Goal: Task Accomplishment & Management: Manage account settings

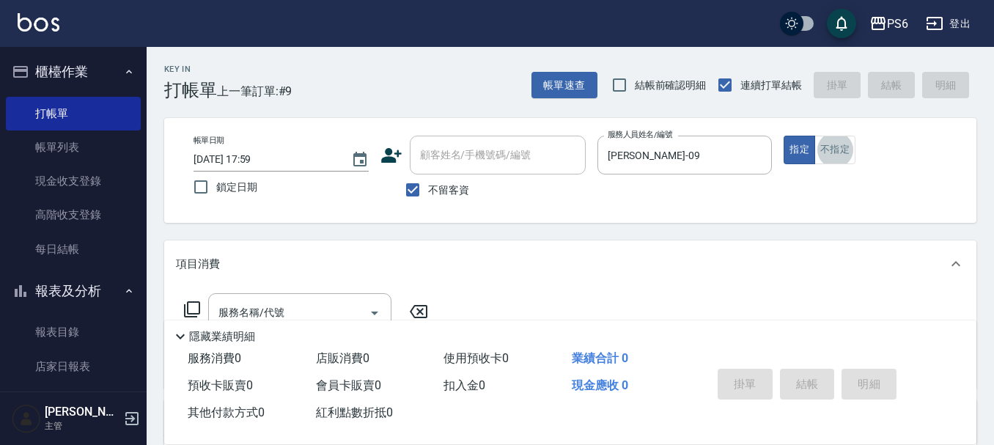
scroll to position [147, 0]
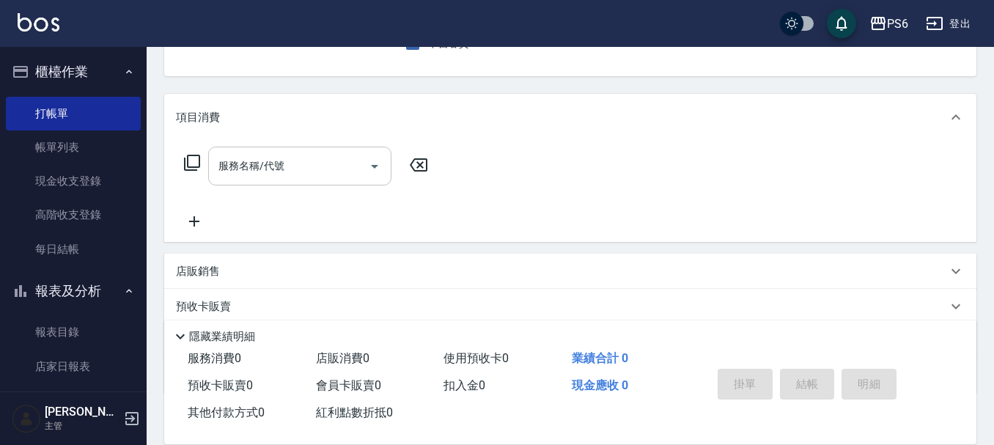
click at [285, 172] on input "服務名稱/代號" at bounding box center [289, 166] width 148 height 26
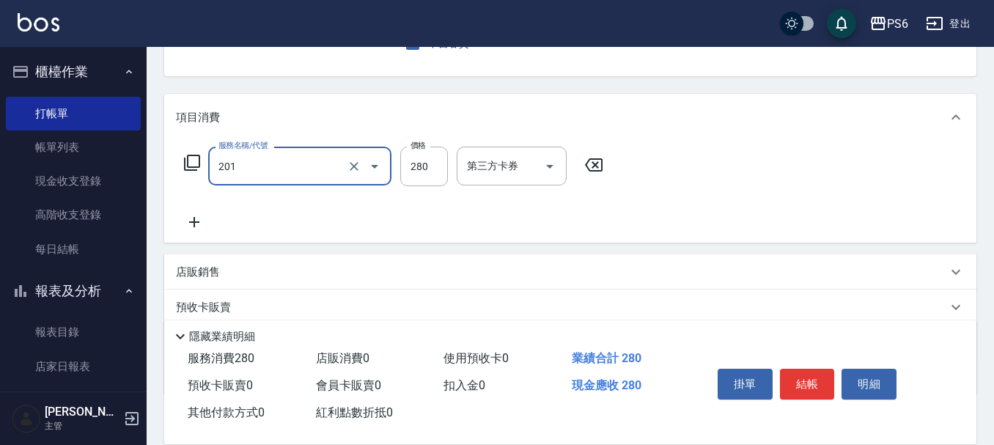
type input "一般洗髮(201)"
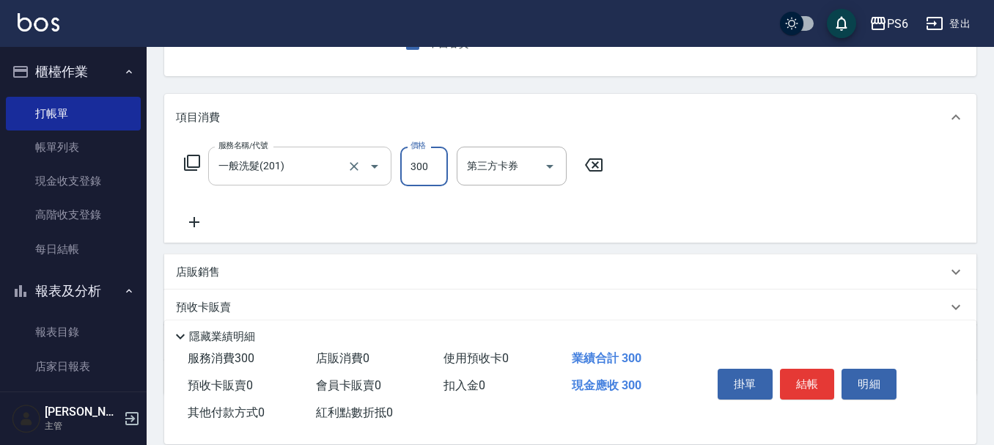
type input "300"
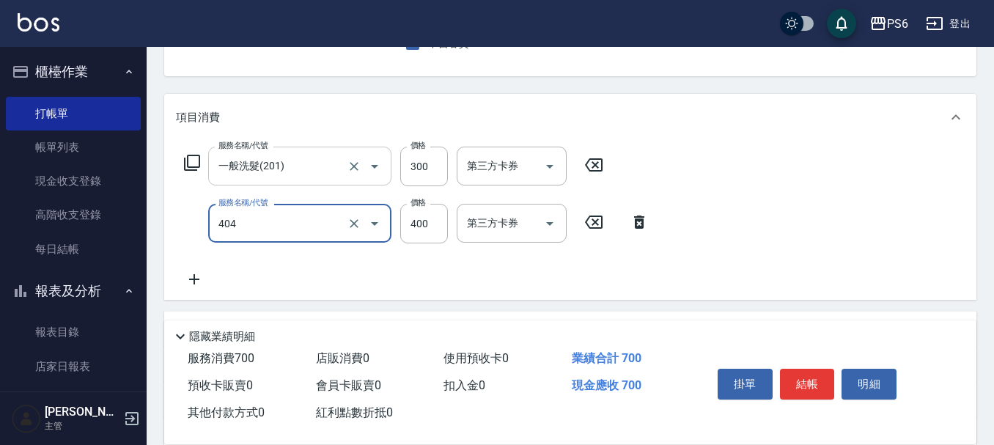
type input "B級剪髮(404)"
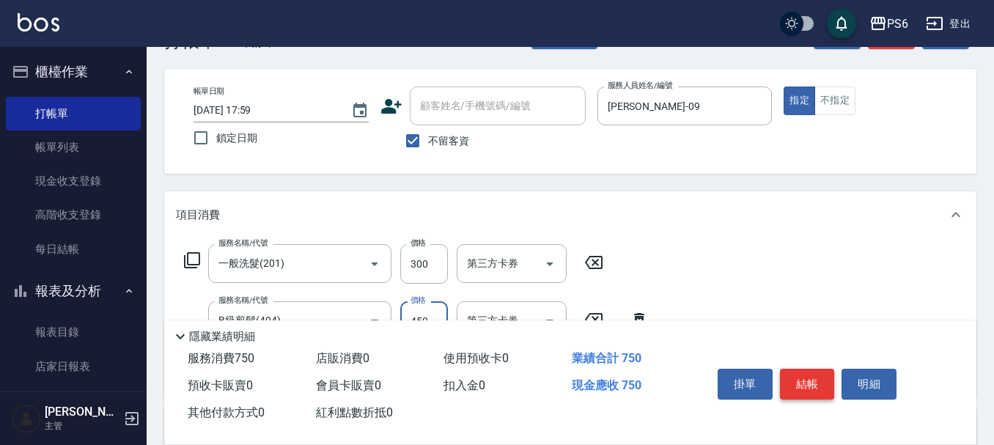
scroll to position [0, 0]
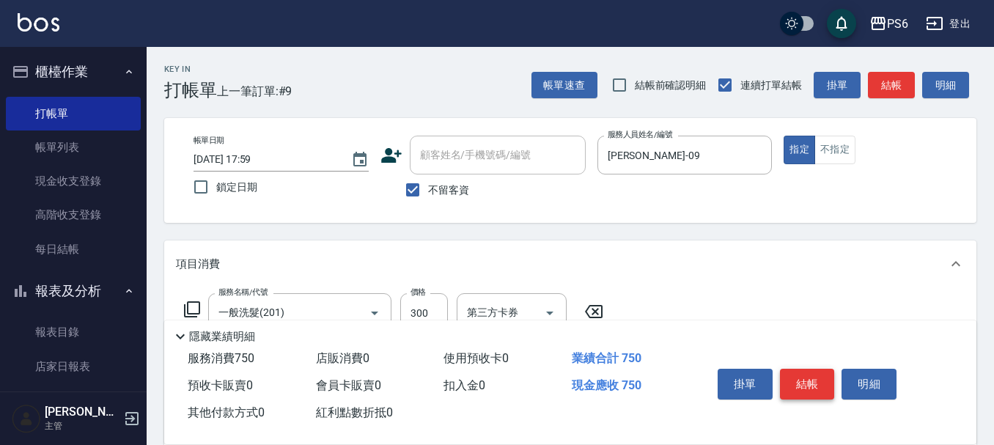
type input "450"
click at [812, 382] on button "結帳" at bounding box center [807, 384] width 55 height 31
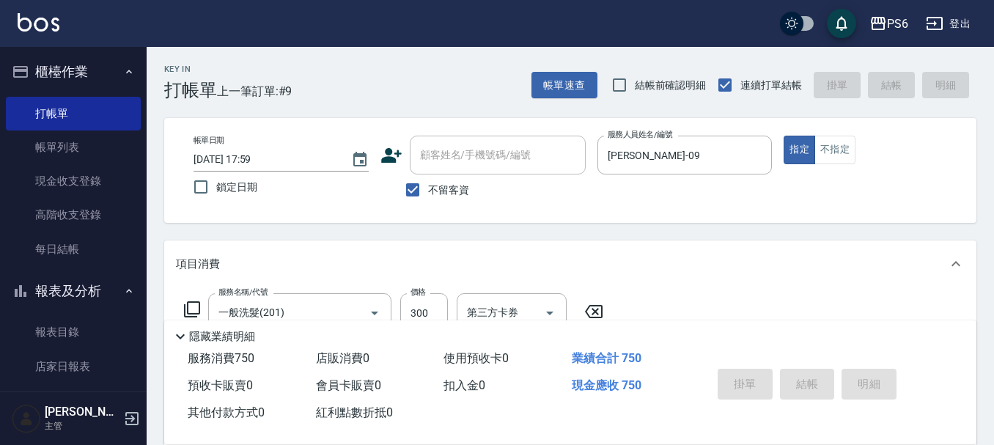
type input "[DATE] 19:09"
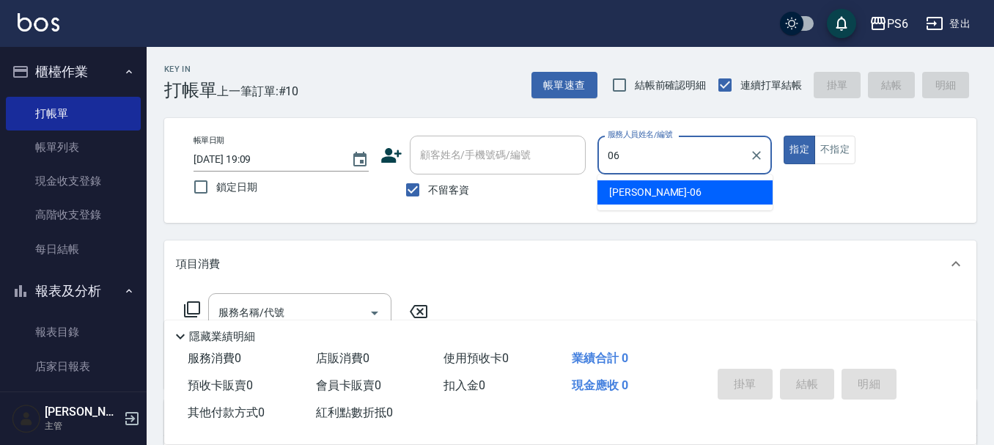
type input "[PERSON_NAME]-06"
type button "true"
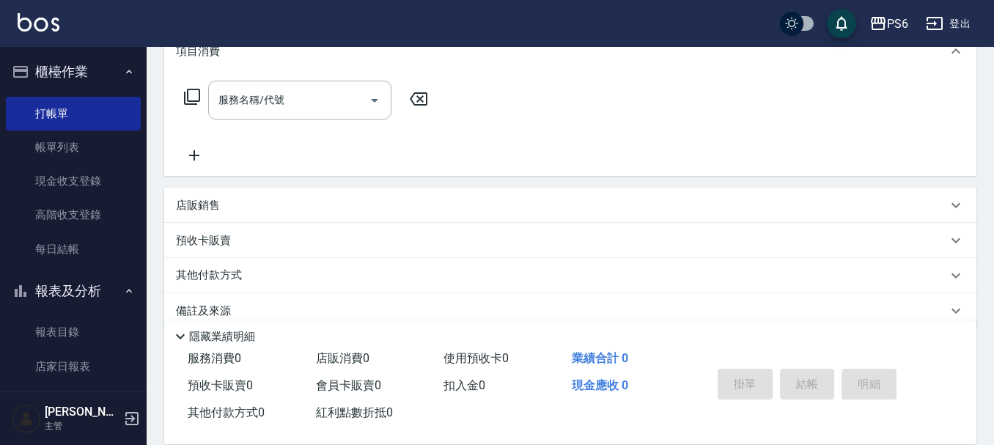
scroll to position [220, 0]
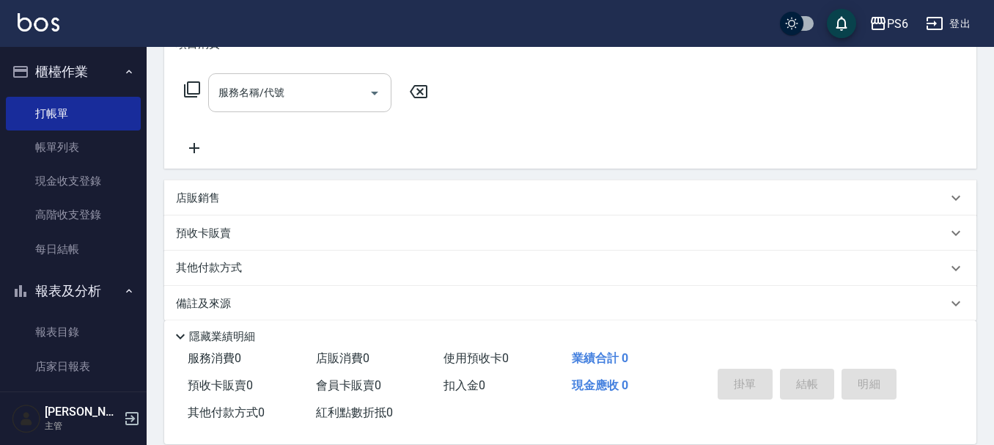
click at [301, 95] on input "服務名稱/代號" at bounding box center [289, 93] width 148 height 26
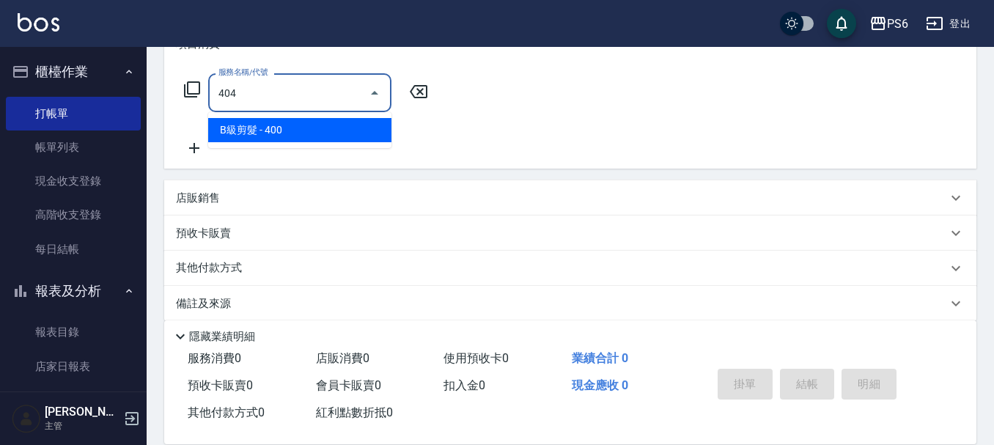
type input "B級剪髮(404)"
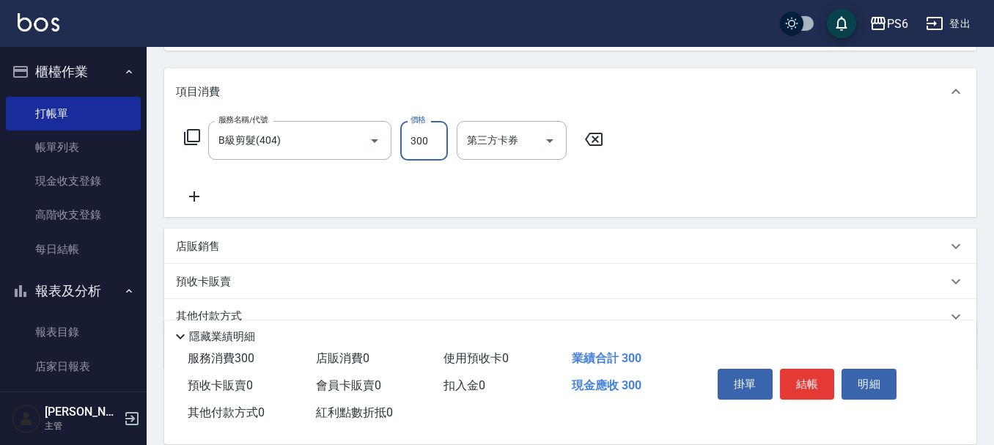
scroll to position [147, 0]
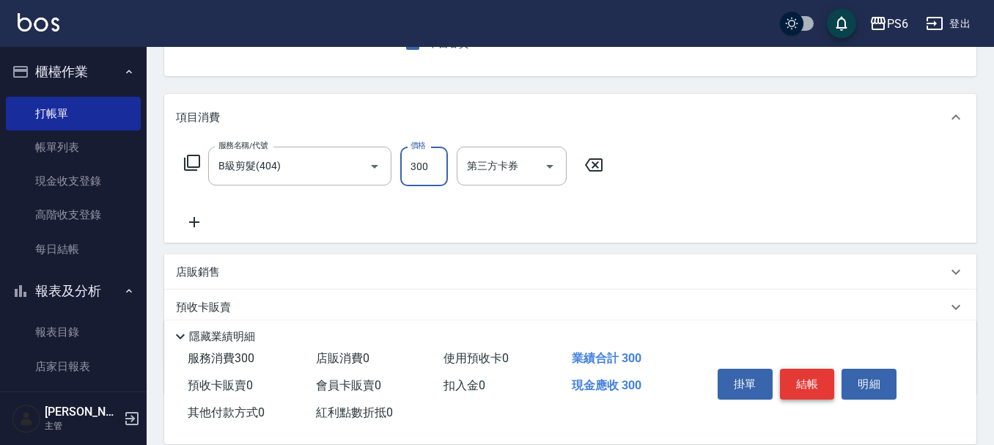
type input "300"
click at [810, 381] on button "結帳" at bounding box center [807, 384] width 55 height 31
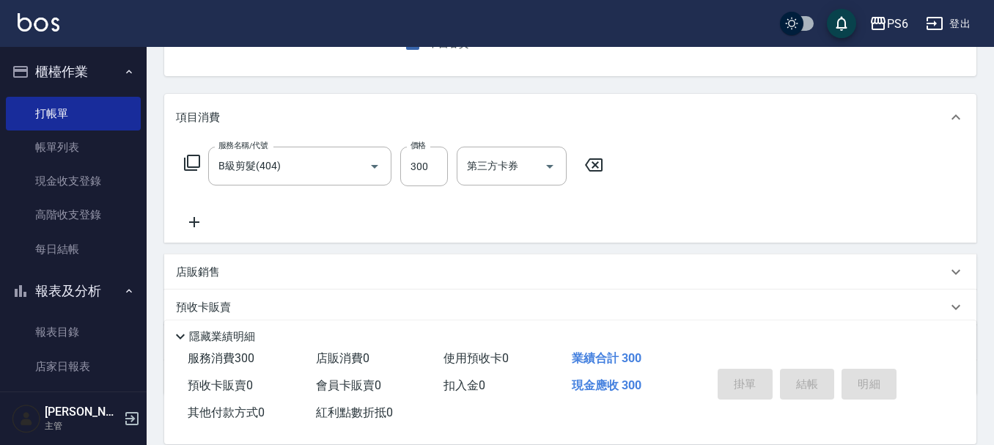
scroll to position [142, 0]
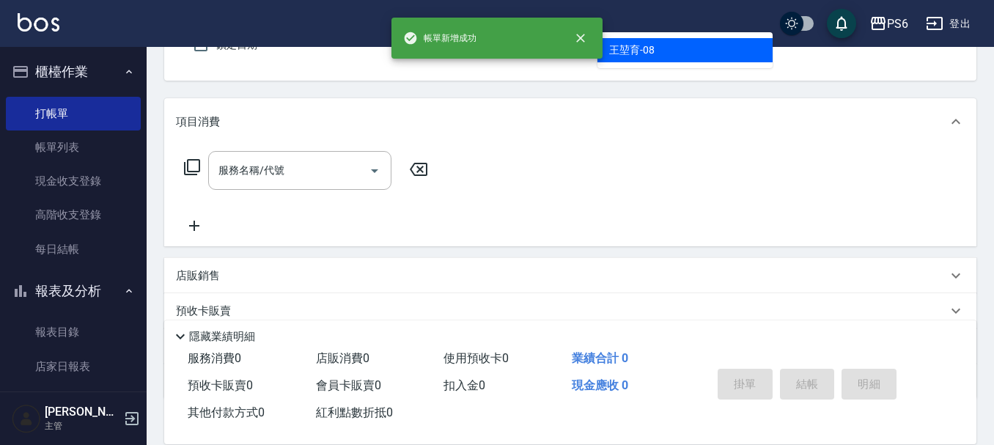
type input "[PERSON_NAME]-08"
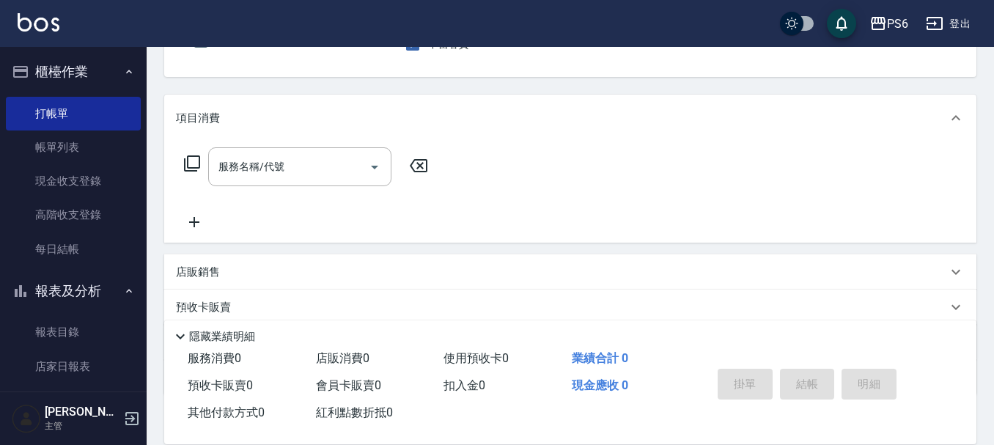
scroll to position [147, 0]
click at [279, 177] on div "服務名稱/代號" at bounding box center [299, 166] width 183 height 39
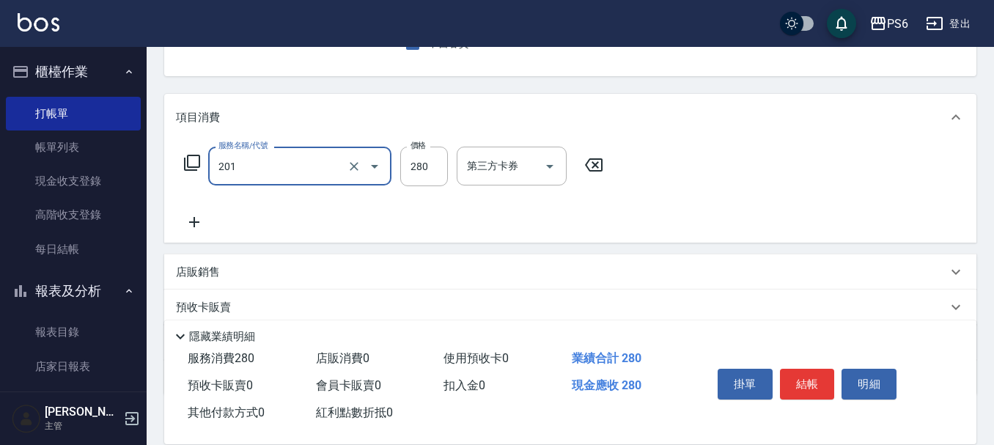
type input "一般洗髮(201)"
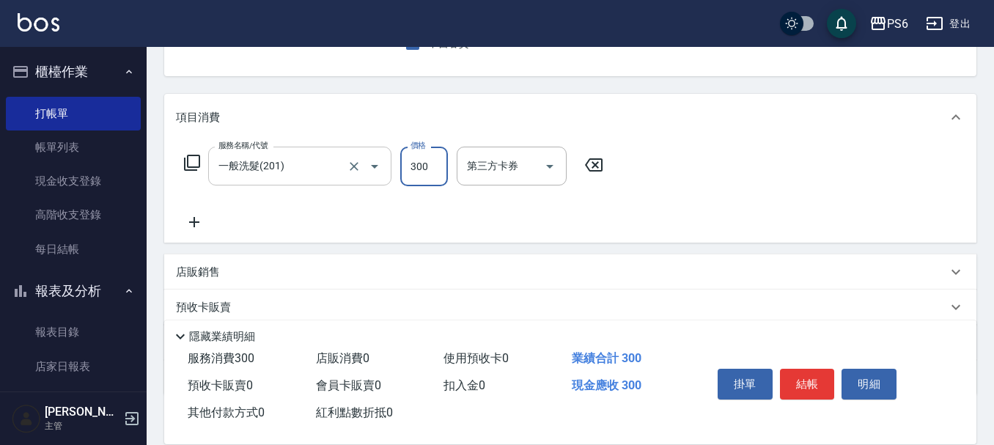
type input "300"
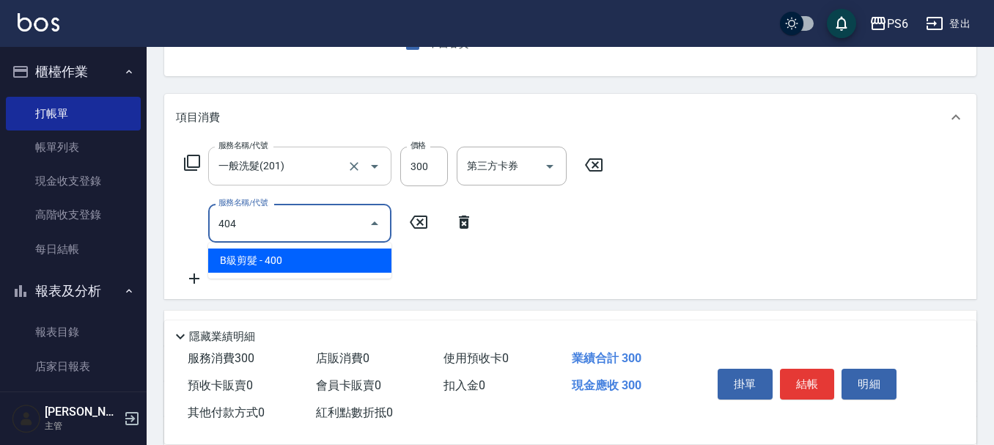
type input "B級剪髮(404)"
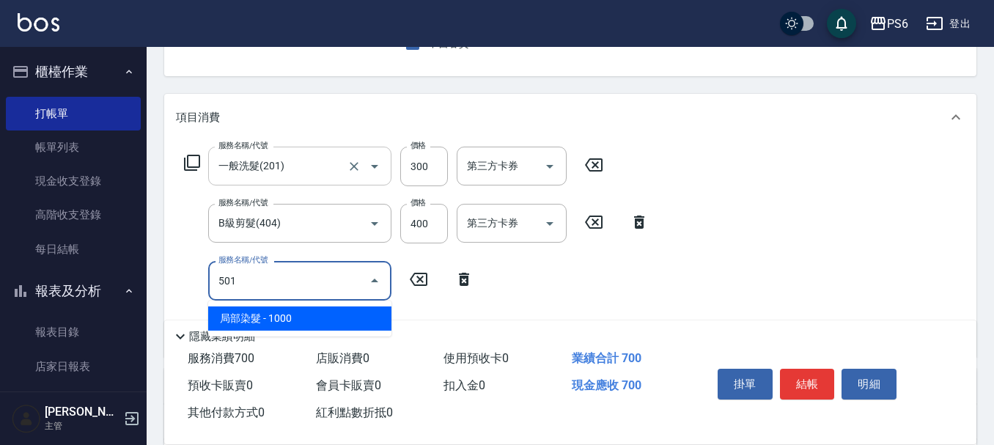
type input "局部染髮(501)"
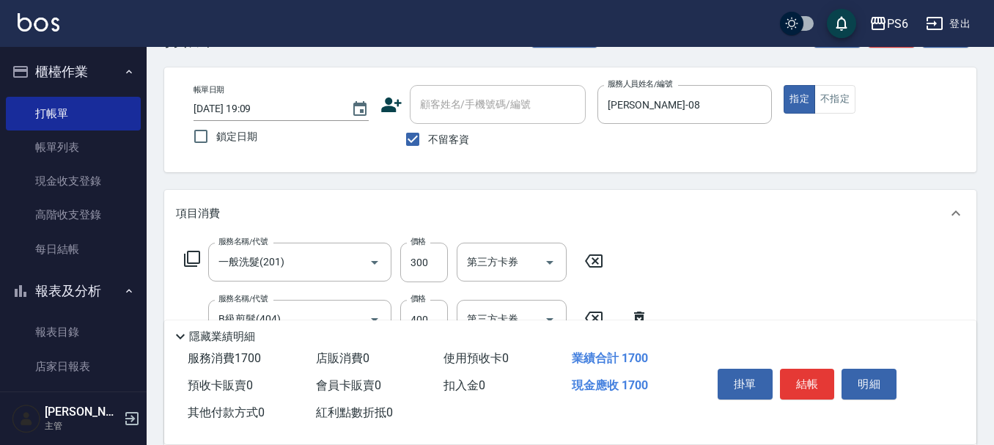
scroll to position [0, 0]
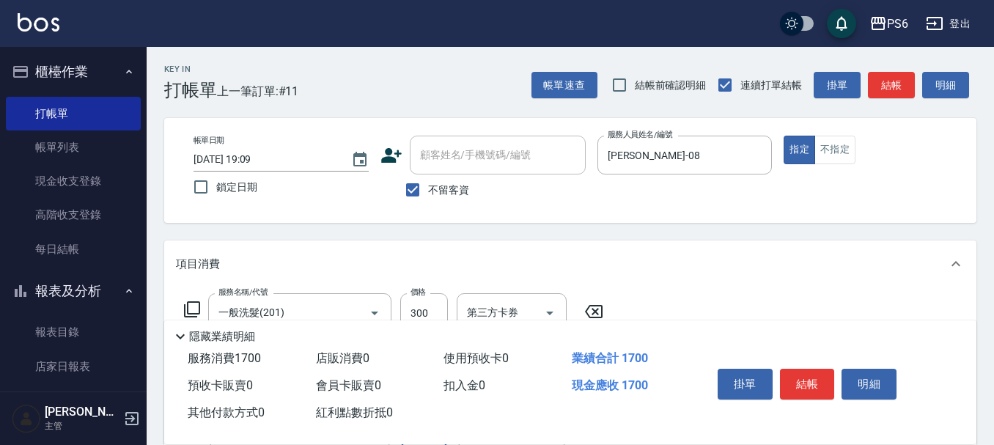
click at [819, 377] on button "結帳" at bounding box center [807, 384] width 55 height 31
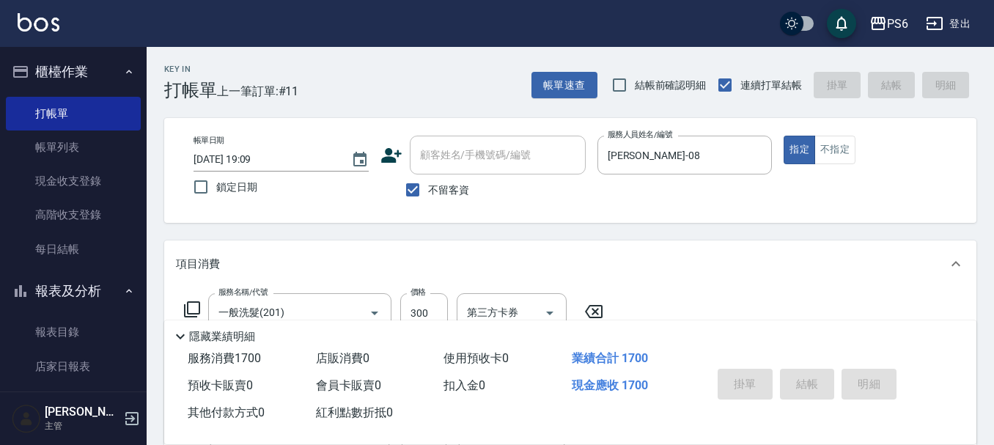
type input "[DATE] 19:10"
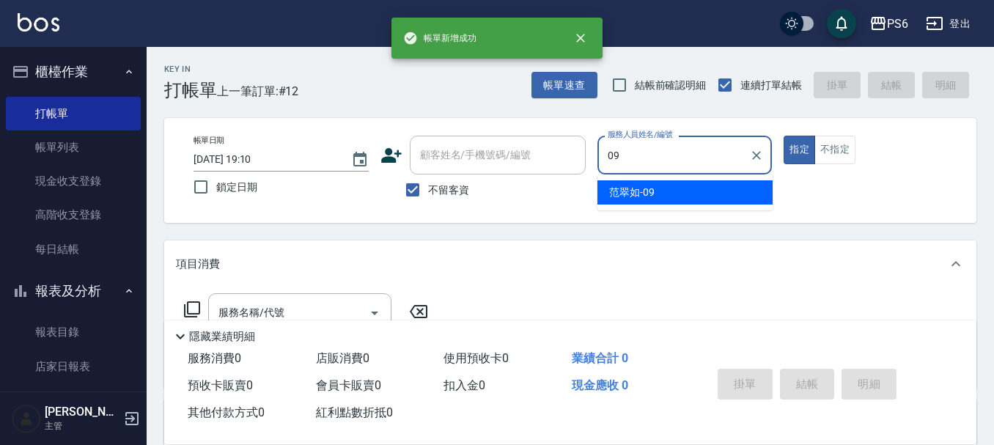
type input "[PERSON_NAME]-09"
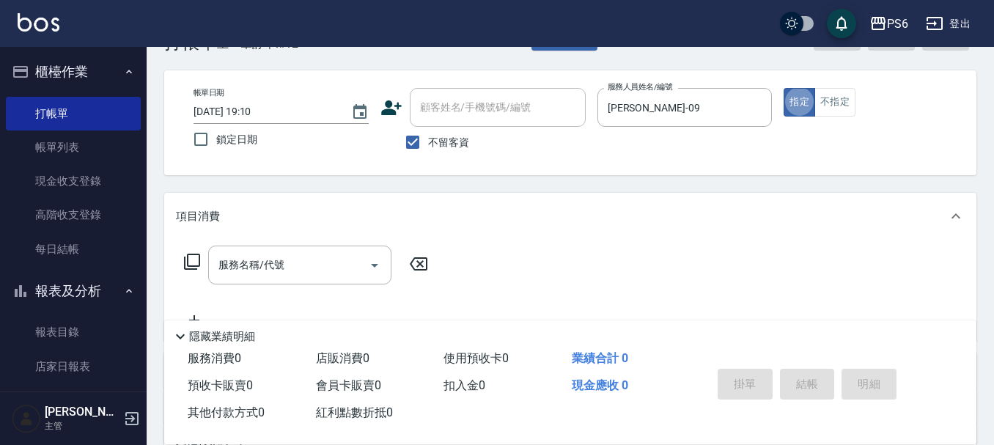
scroll to position [73, 0]
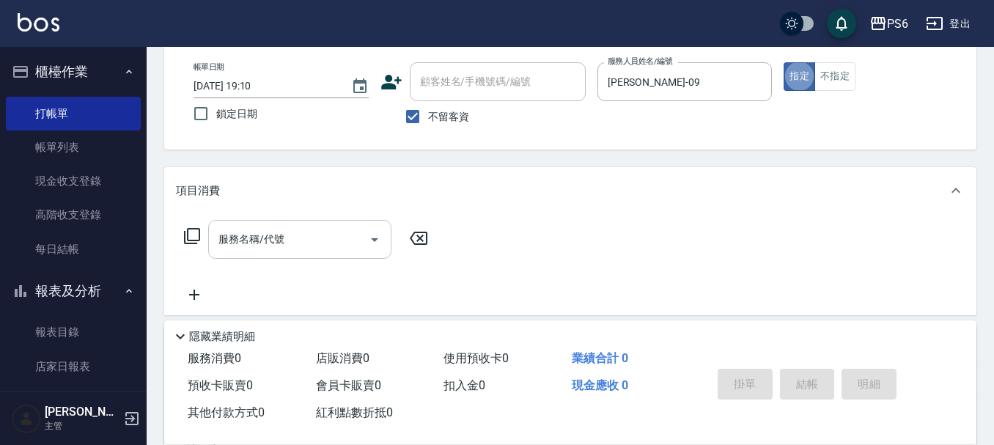
click at [306, 233] on input "服務名稱/代號" at bounding box center [289, 240] width 148 height 26
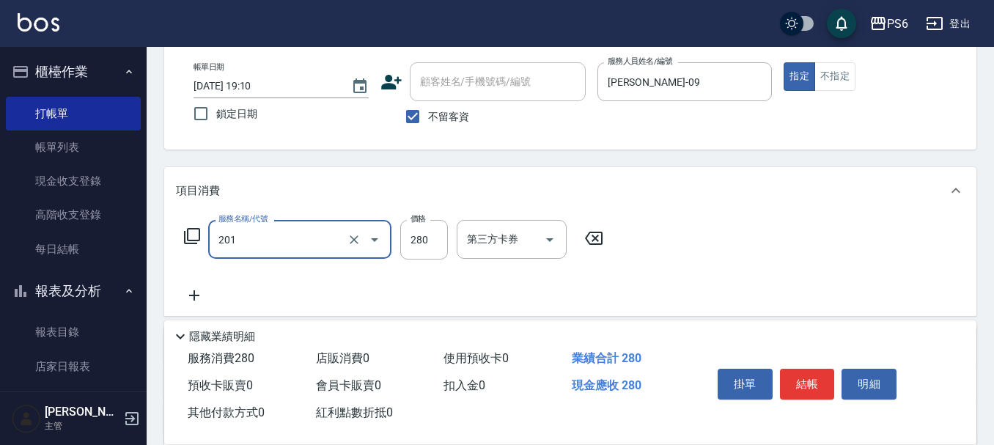
type input "一般洗髮(201)"
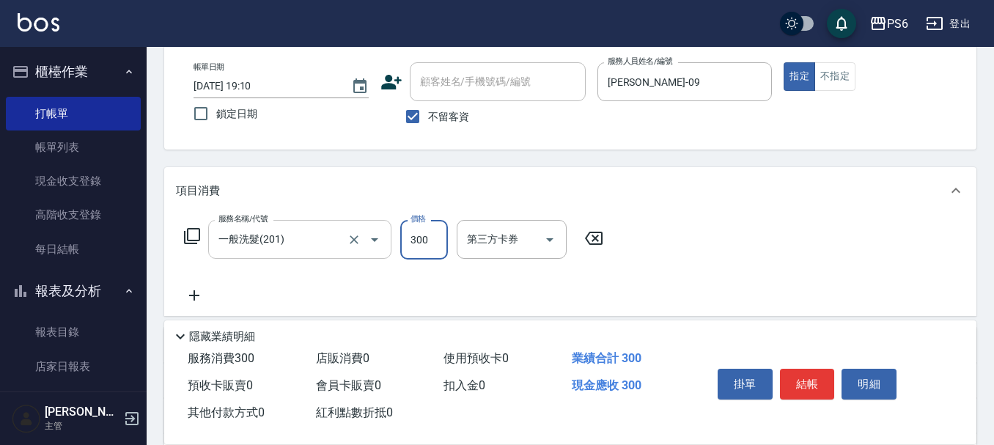
type input "300"
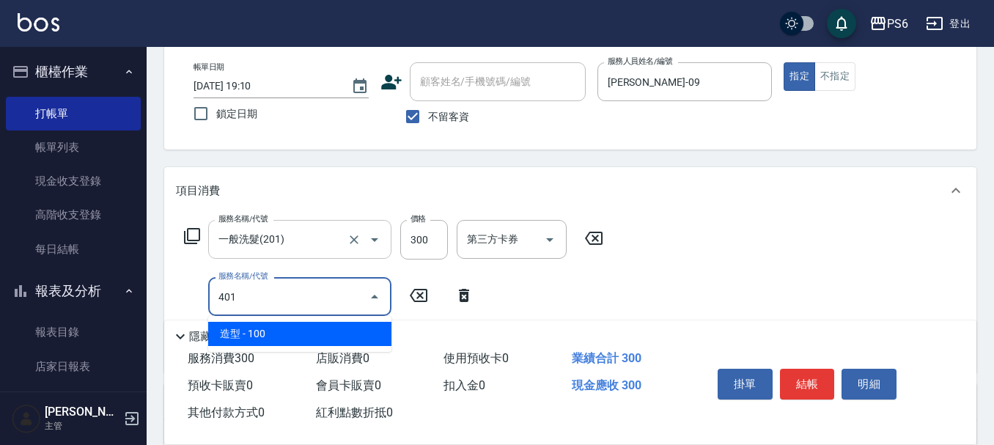
type input "造型(401)"
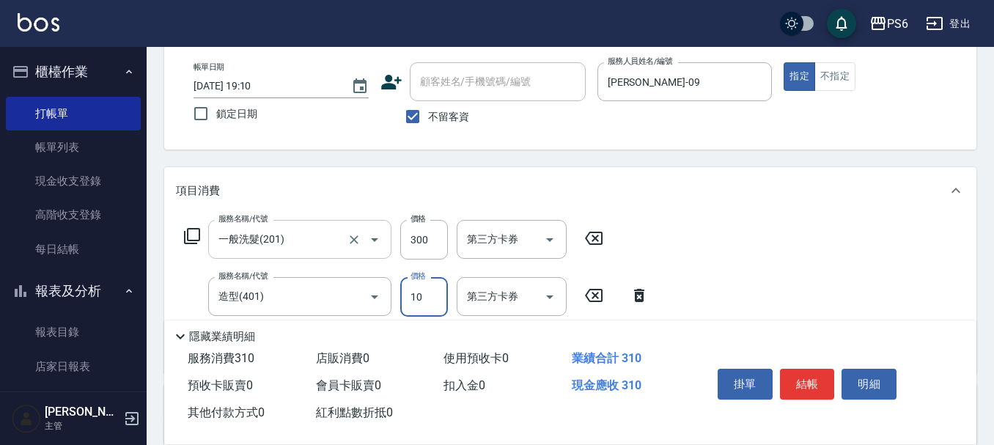
type input "100"
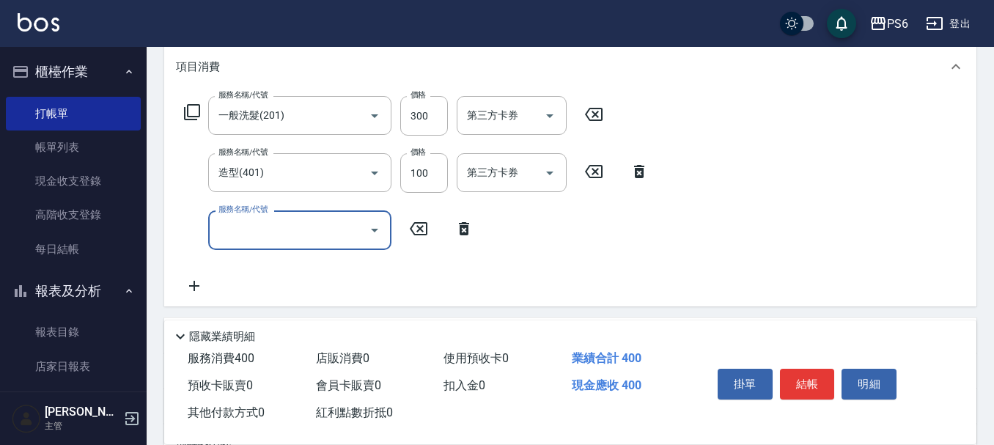
scroll to position [293, 0]
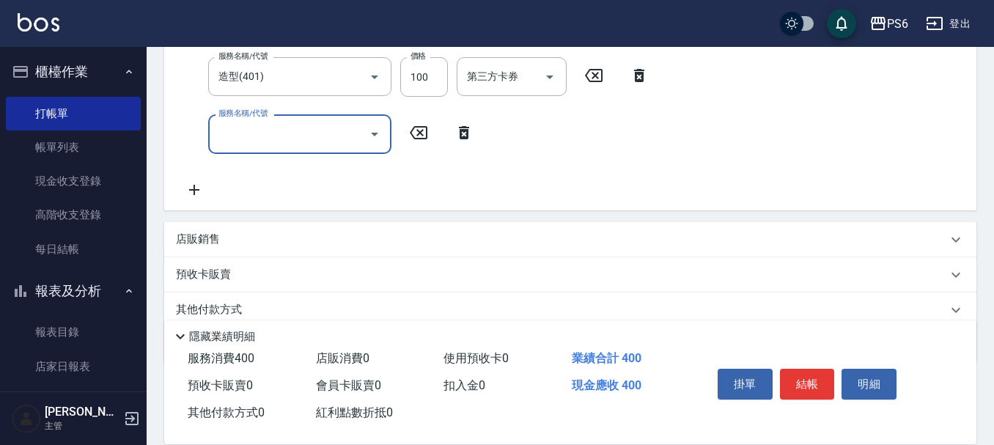
click at [307, 136] on input "服務名稱/代號" at bounding box center [289, 134] width 148 height 26
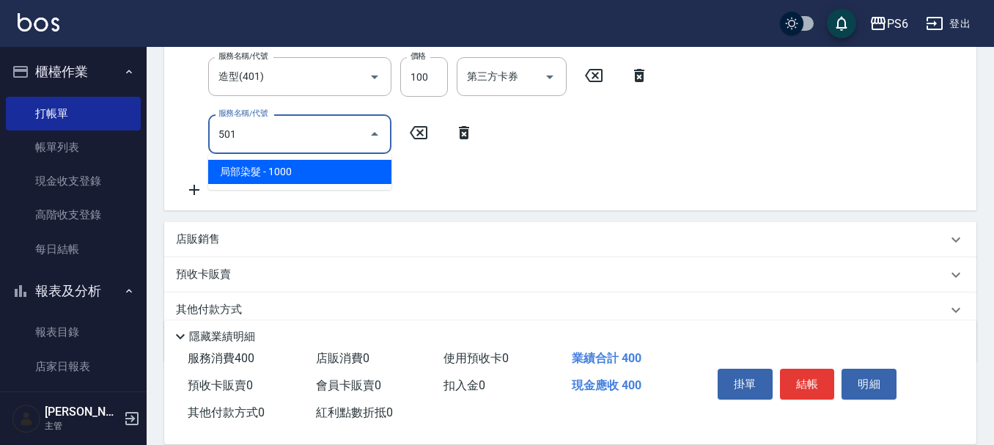
type input "局部染髮(501)"
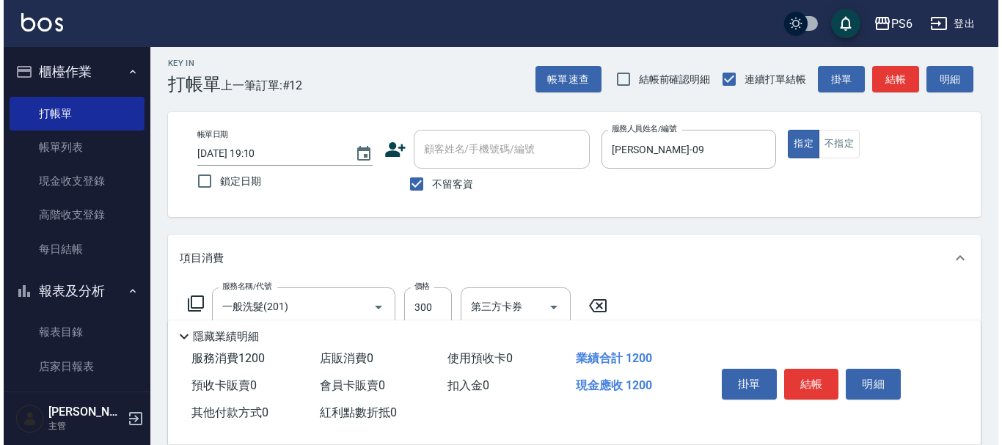
scroll to position [0, 0]
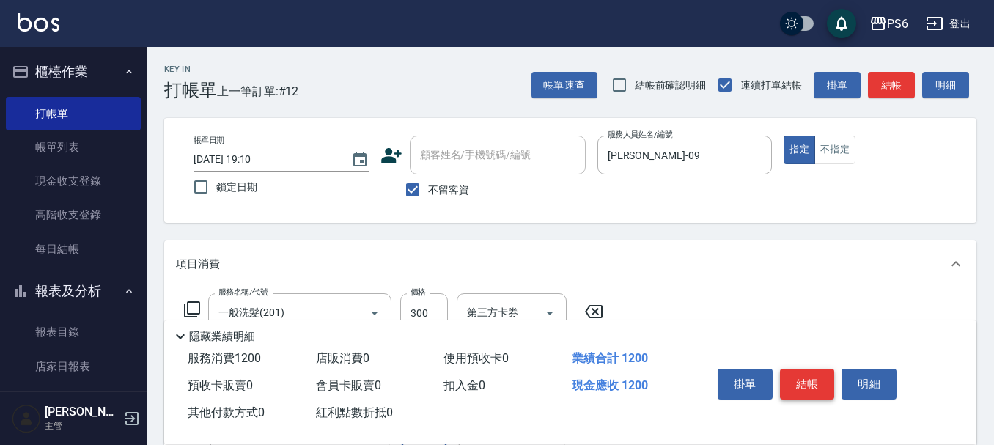
type input "800"
click at [812, 373] on button "結帳" at bounding box center [807, 384] width 55 height 31
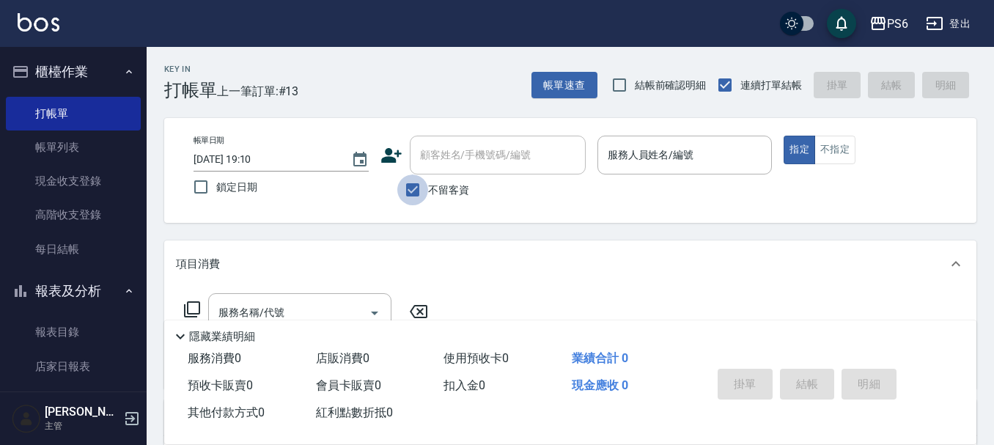
drag, startPoint x: 412, startPoint y: 188, endPoint x: 406, endPoint y: 158, distance: 30.6
click at [413, 186] on input "不留客資" at bounding box center [412, 190] width 31 height 31
checkbox input "false"
click at [388, 154] on icon at bounding box center [391, 155] width 21 height 15
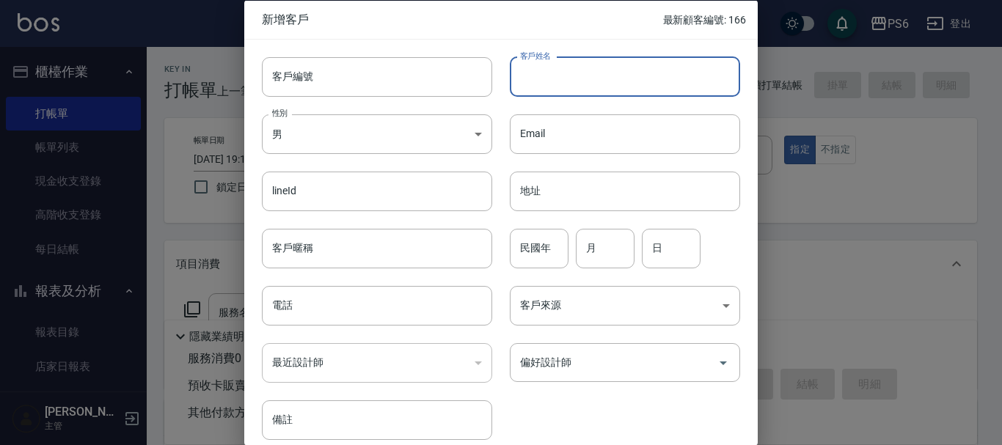
click at [579, 82] on input "客戶姓名" at bounding box center [625, 76] width 230 height 40
click at [546, 78] on input "吳" at bounding box center [625, 76] width 230 height 40
type input "[PERSON_NAME]"
drag, startPoint x: 337, startPoint y: 306, endPoint x: 355, endPoint y: 310, distance: 18.1
click at [337, 306] on input "電話" at bounding box center [377, 306] width 230 height 40
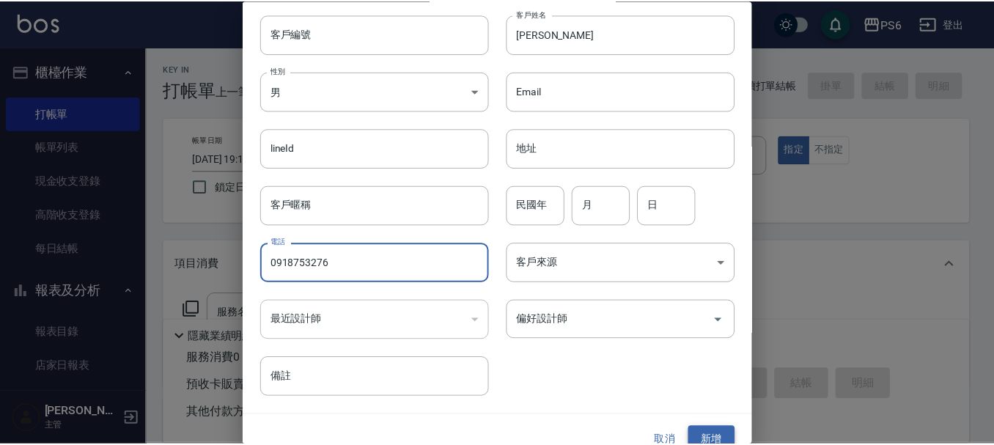
scroll to position [63, 0]
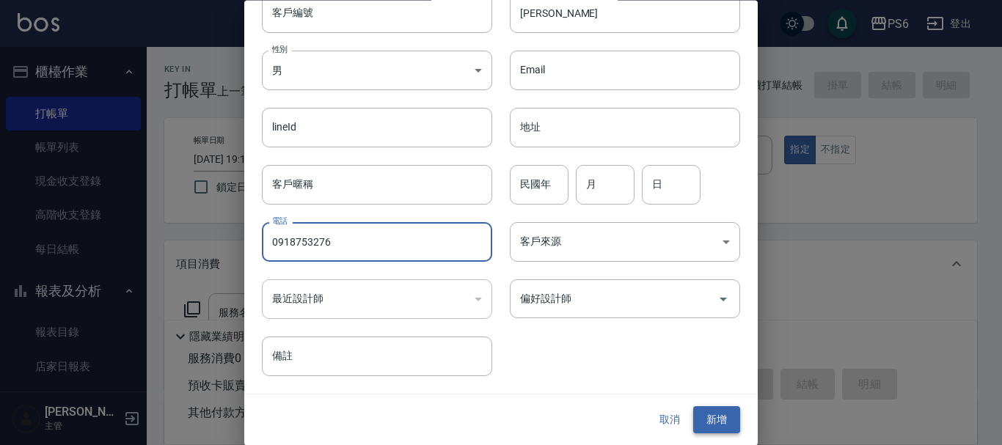
type input "0918753276"
click at [719, 414] on button "新增" at bounding box center [716, 420] width 47 height 27
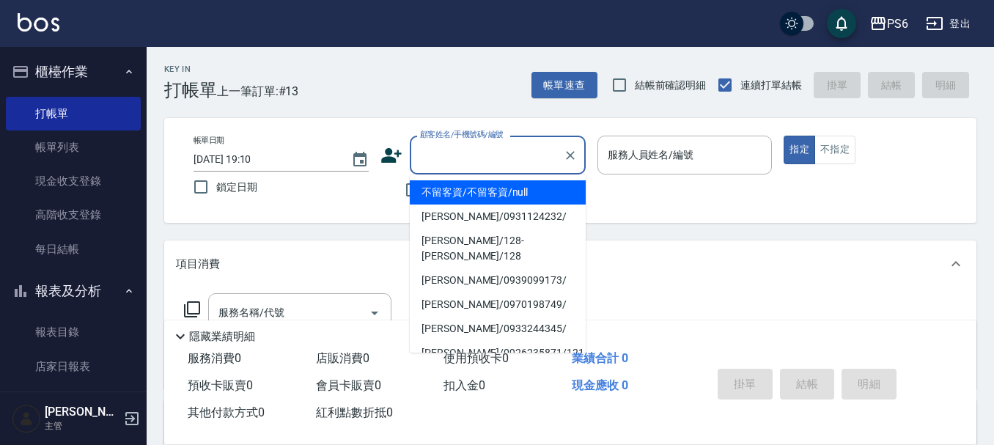
click at [468, 162] on input "顧客姓名/手機號碼/編號" at bounding box center [486, 155] width 141 height 26
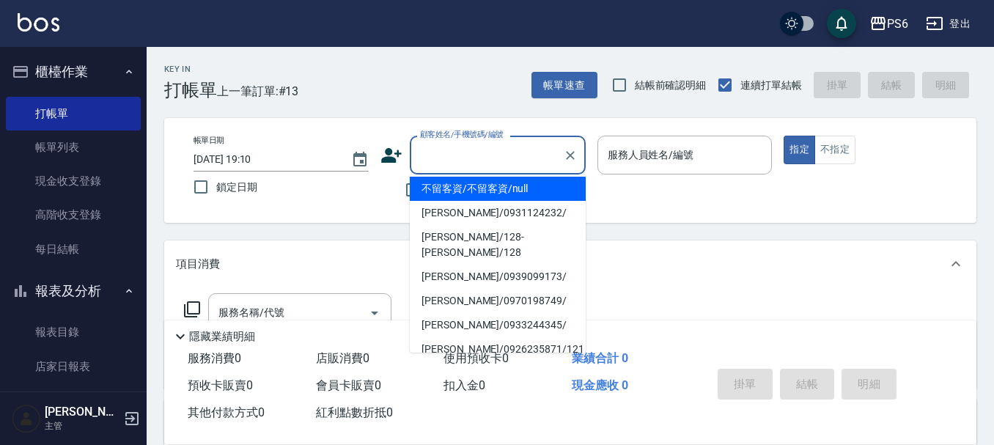
scroll to position [0, 0]
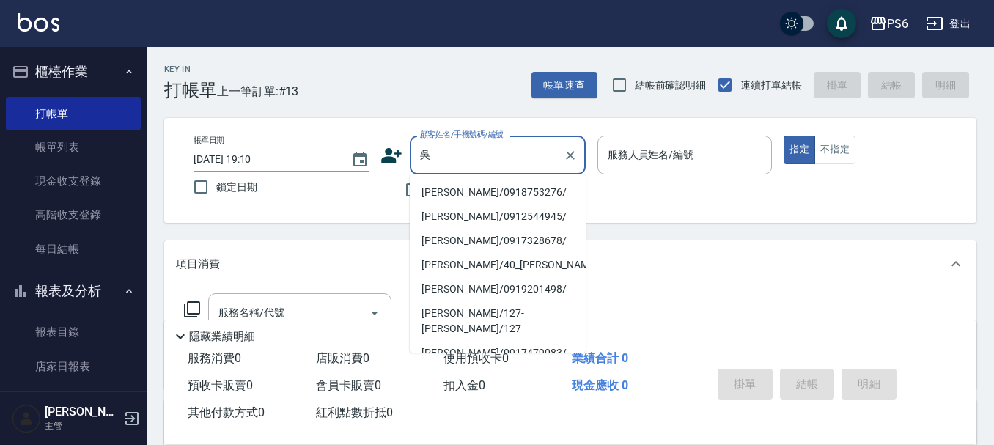
click at [475, 198] on li "[PERSON_NAME]/0918753276/" at bounding box center [498, 192] width 176 height 24
type input "[PERSON_NAME]/0918753276/"
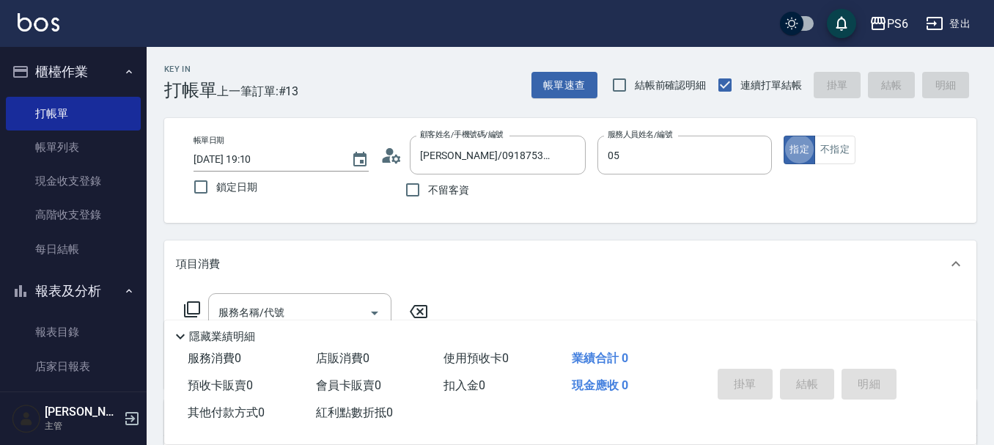
type input "[PERSON_NAME]-05"
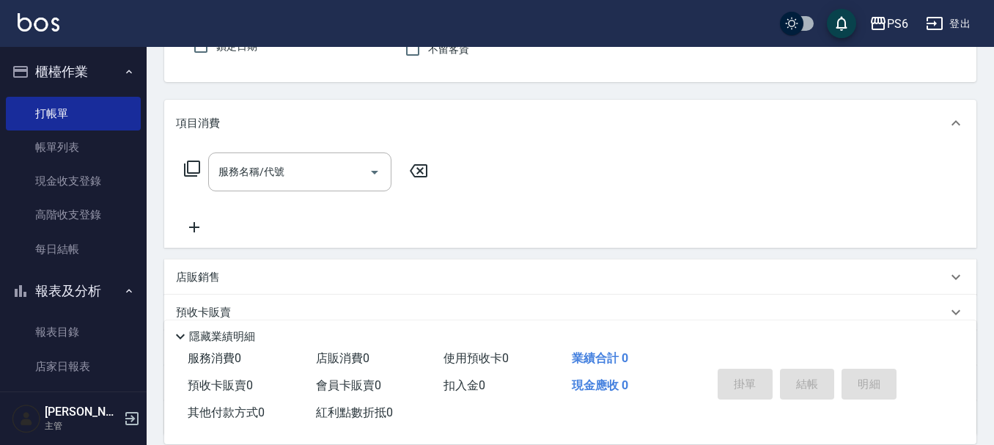
scroll to position [147, 0]
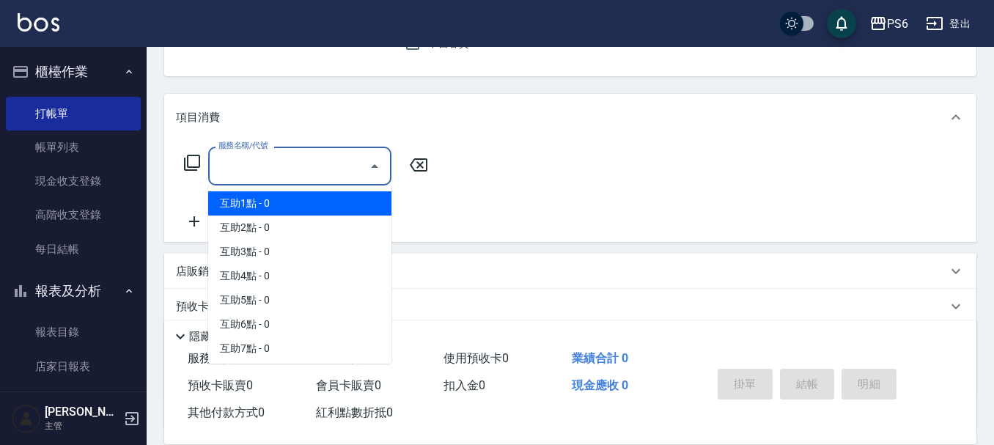
click at [275, 177] on input "服務名稱/代號" at bounding box center [289, 166] width 148 height 26
click at [191, 164] on icon at bounding box center [192, 163] width 18 height 18
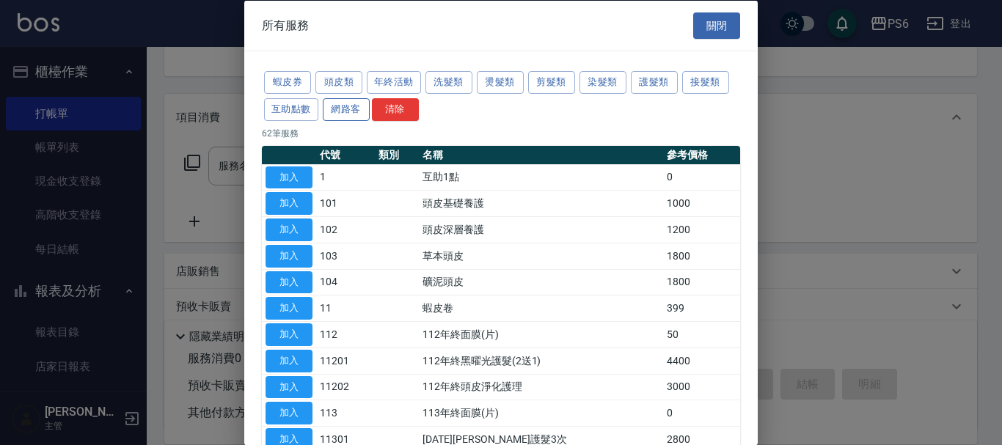
click at [346, 108] on button "網路客" at bounding box center [346, 109] width 47 height 23
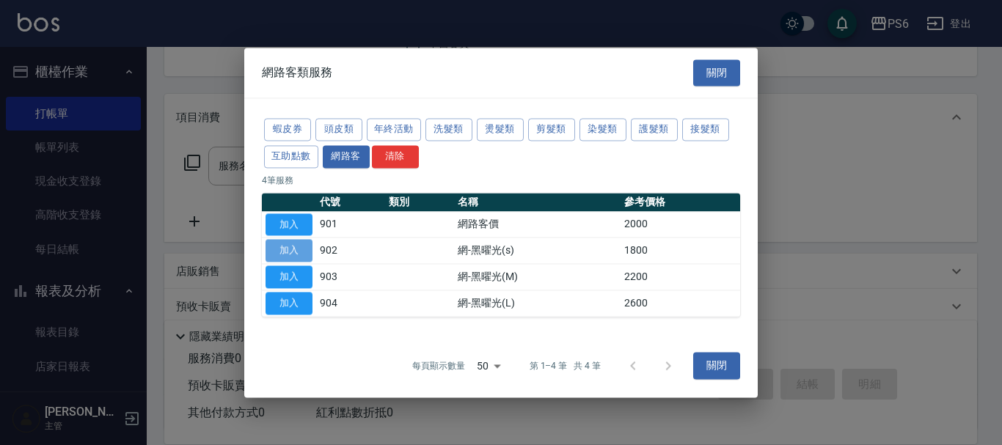
click at [282, 262] on button "加入" at bounding box center [288, 251] width 47 height 23
type input "網-黑曜光(s)(902)"
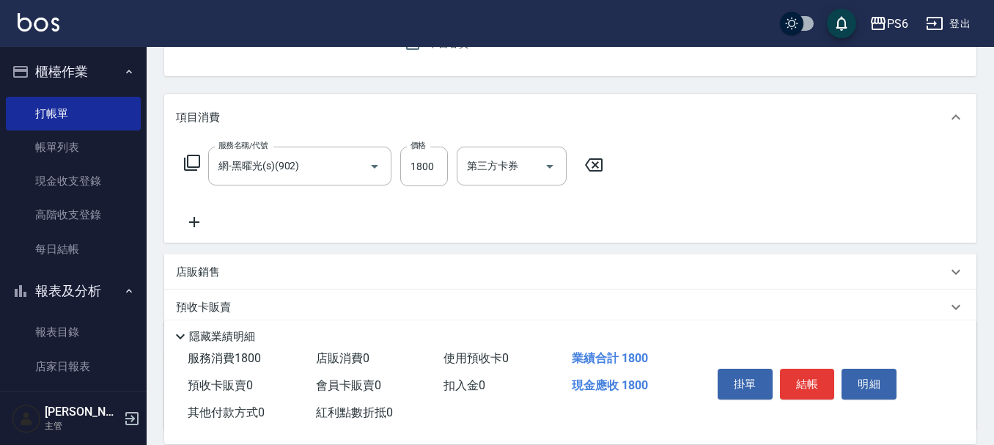
click at [189, 159] on icon at bounding box center [192, 163] width 18 height 18
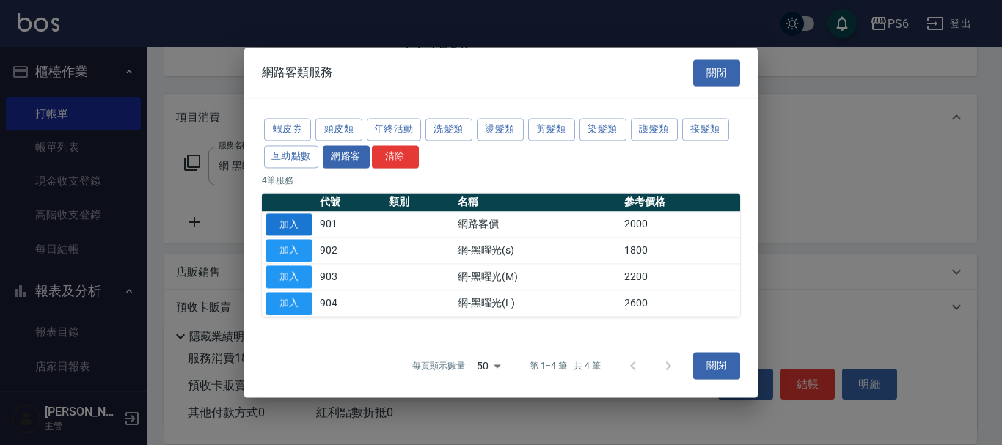
click at [293, 224] on button "加入" at bounding box center [288, 224] width 47 height 23
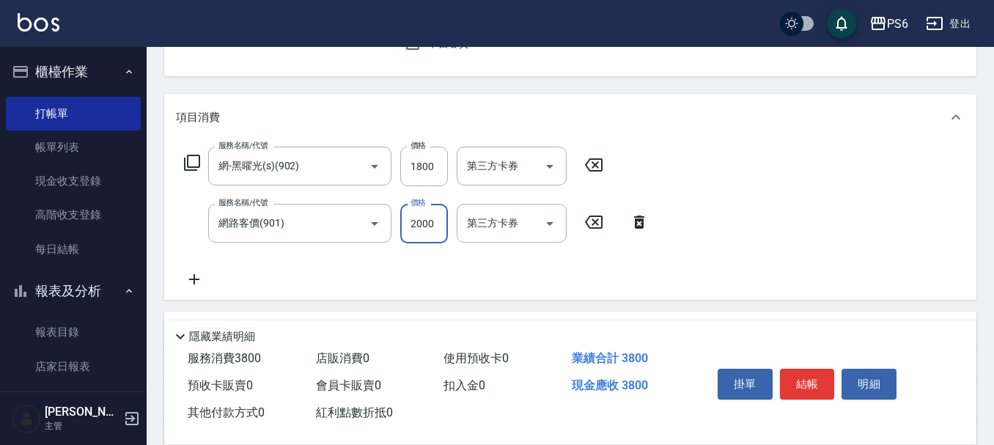
click at [425, 225] on input "2000" at bounding box center [424, 224] width 48 height 40
type input "2200"
click at [194, 279] on icon at bounding box center [194, 280] width 37 height 18
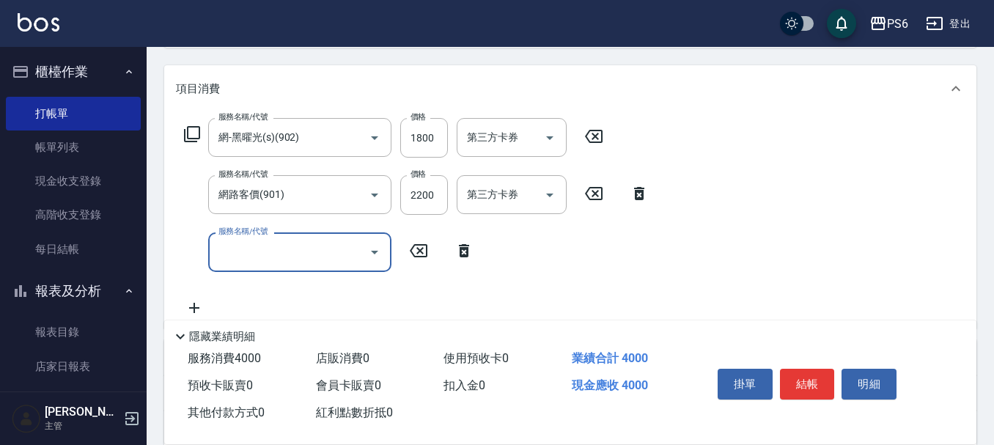
scroll to position [220, 0]
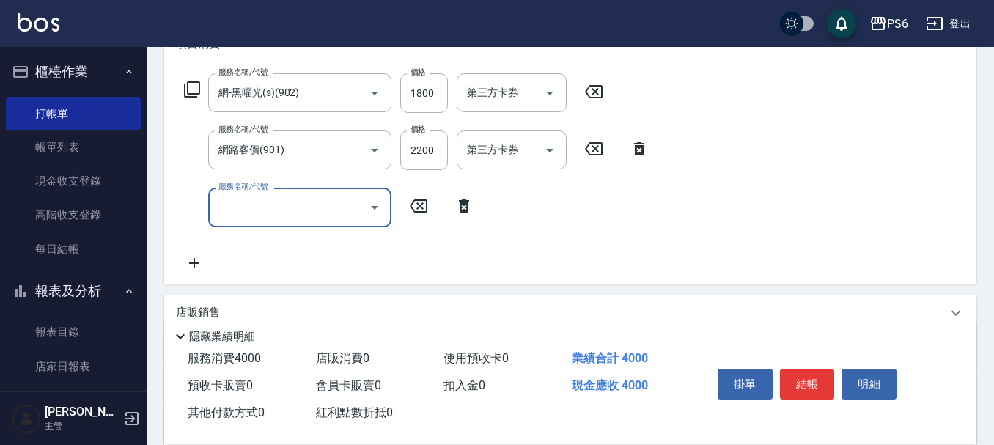
click at [321, 219] on input "服務名稱/代號" at bounding box center [289, 207] width 148 height 26
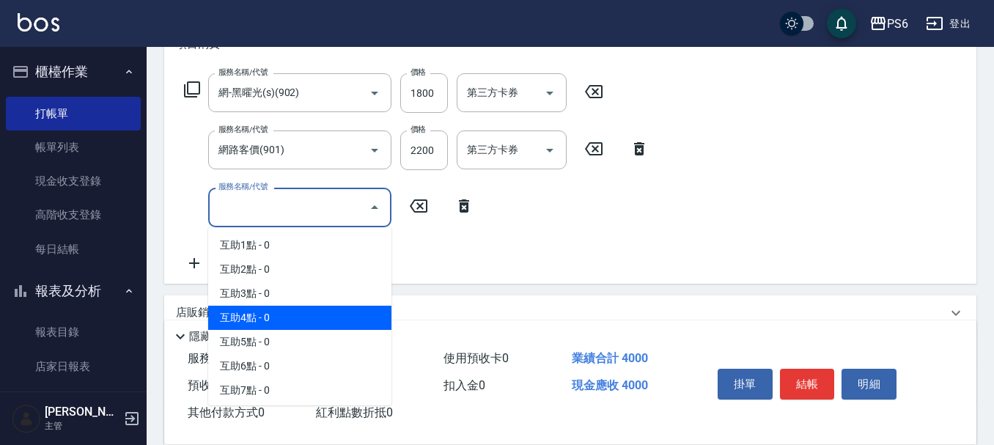
click at [309, 312] on span "互助4點 - 0" at bounding box center [299, 318] width 183 height 24
type input "互助4點(4)"
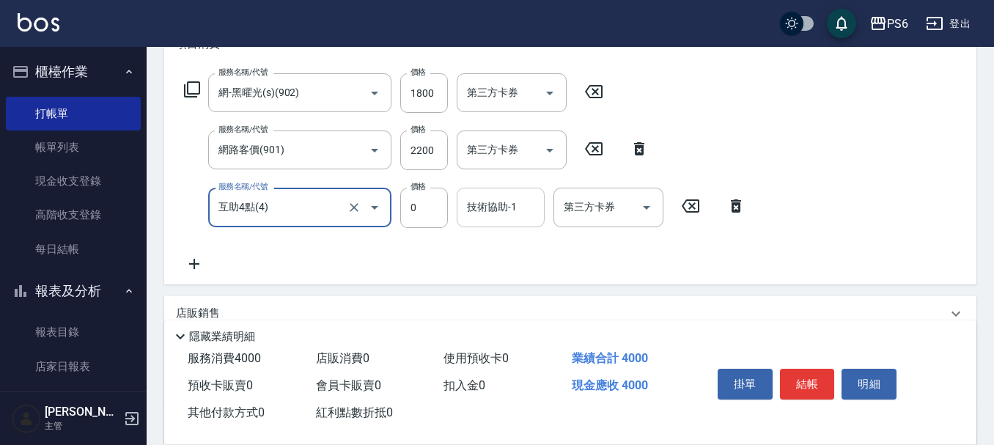
click at [482, 215] on input "技術協助-1" at bounding box center [500, 207] width 75 height 26
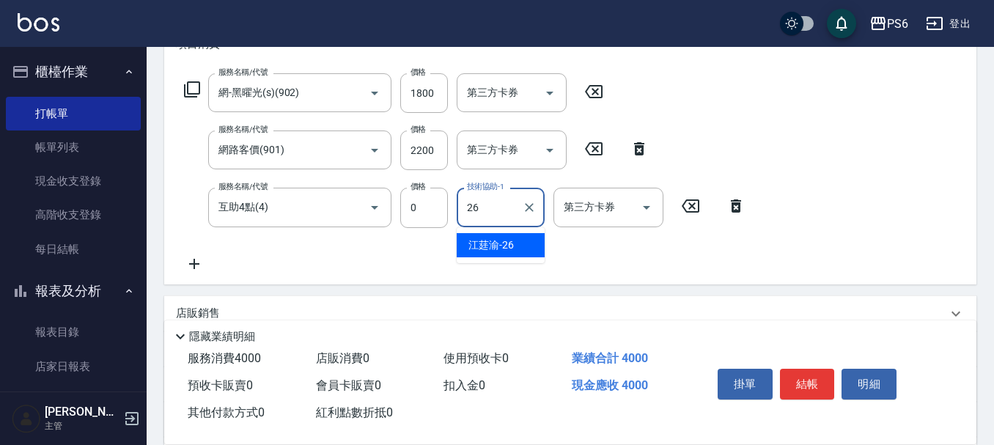
type input "[PERSON_NAME]-26"
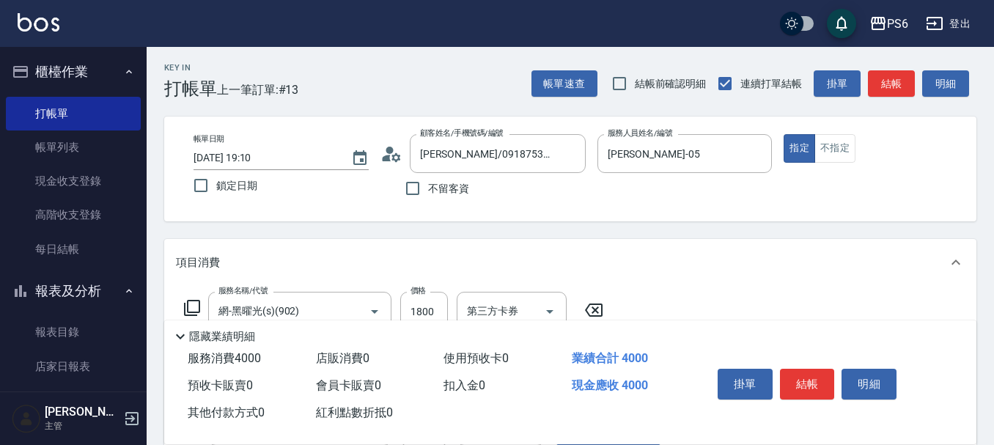
scroll to position [0, 0]
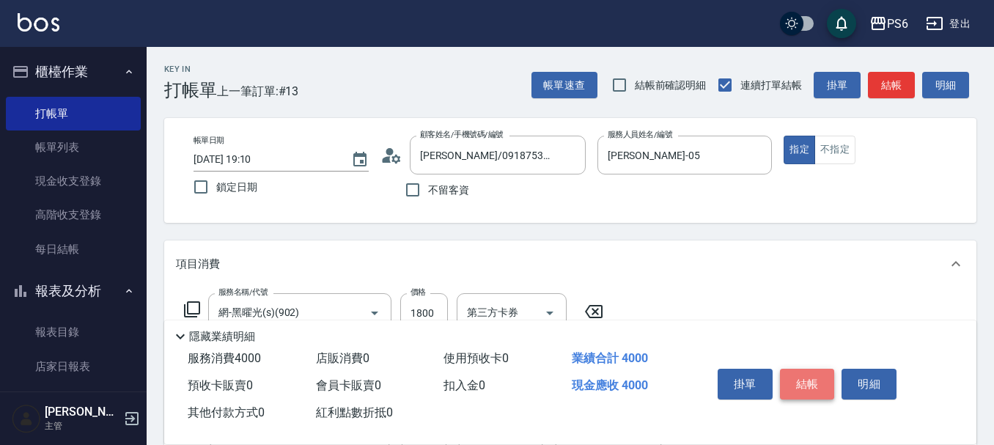
click at [813, 377] on button "結帳" at bounding box center [807, 384] width 55 height 31
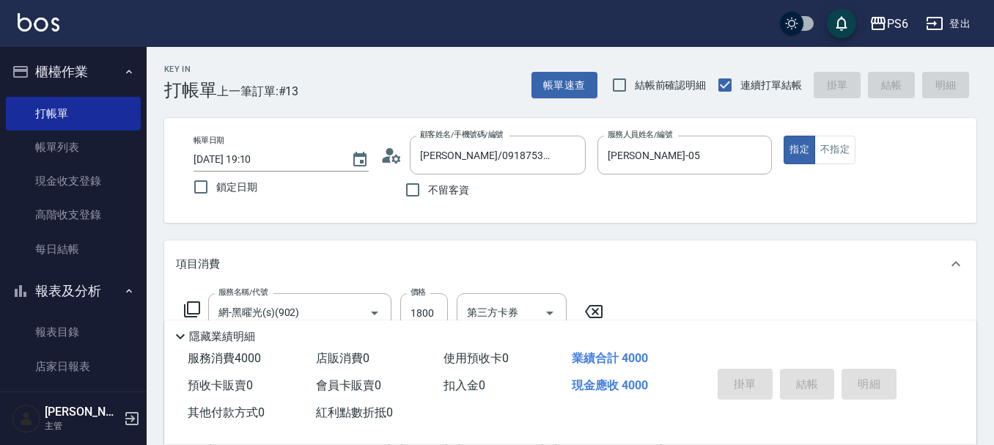
type input "[DATE] 19:12"
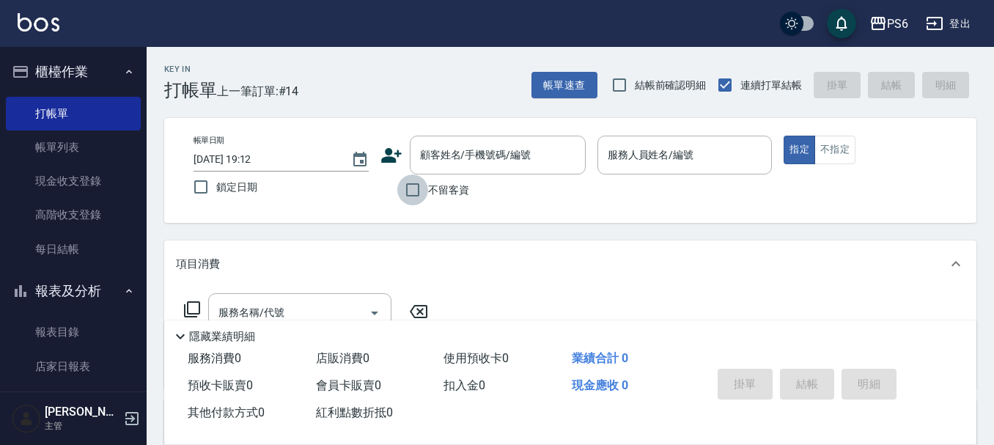
drag, startPoint x: 419, startPoint y: 197, endPoint x: 656, endPoint y: 139, distance: 243.8
click at [421, 196] on input "不留客資" at bounding box center [412, 190] width 31 height 31
checkbox input "true"
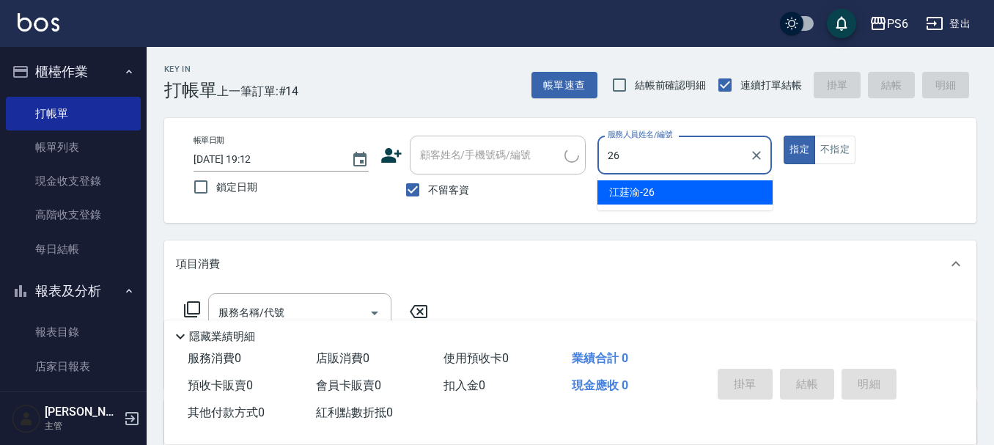
type input "[PERSON_NAME]-26"
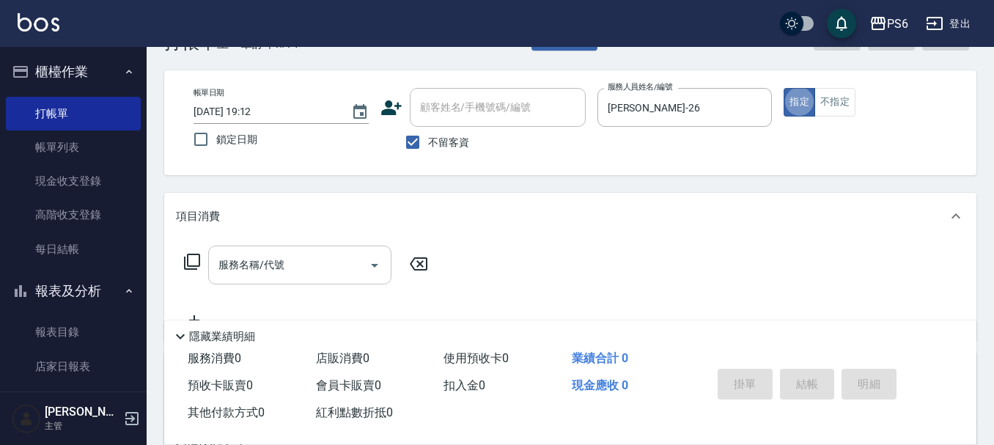
scroll to position [73, 0]
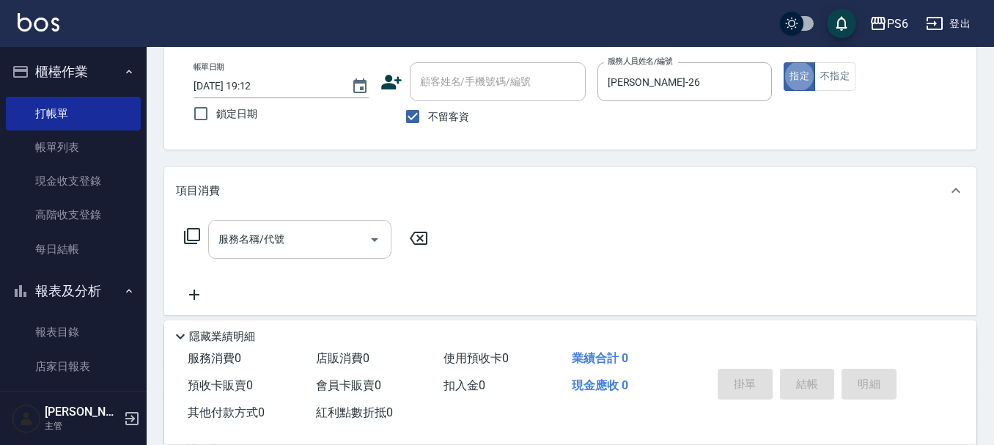
click at [256, 249] on input "服務名稱/代號" at bounding box center [289, 240] width 148 height 26
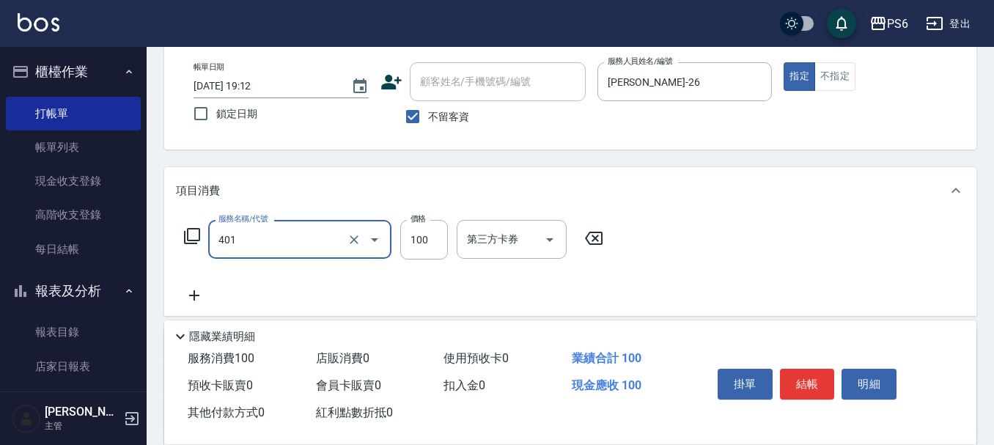
type input "造型(401)"
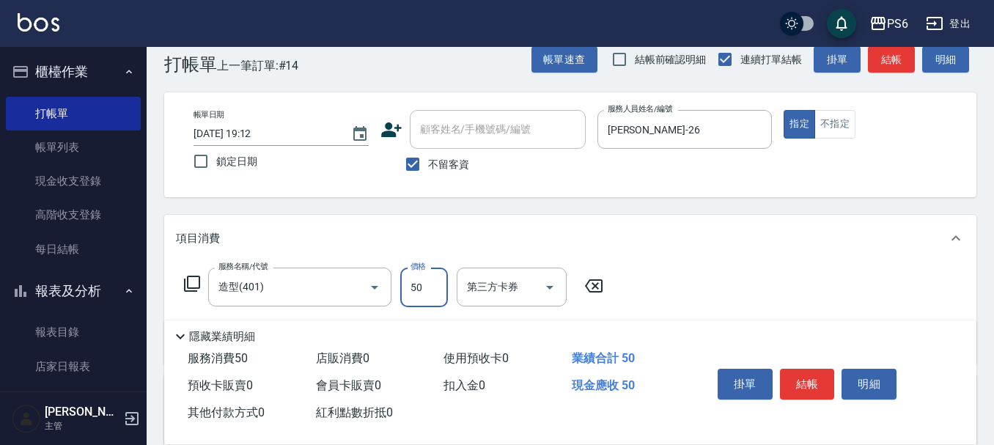
scroll to position [0, 0]
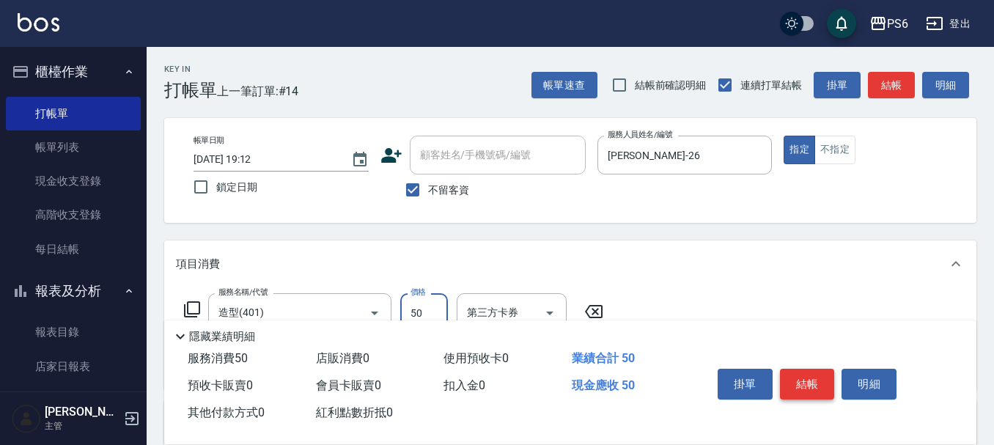
type input "50"
click at [810, 370] on button "結帳" at bounding box center [807, 384] width 55 height 31
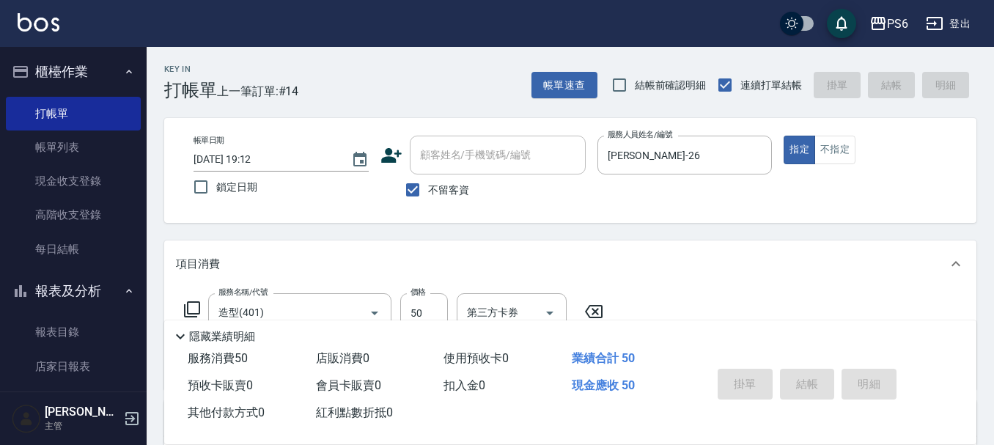
type input "[DATE] 19:14"
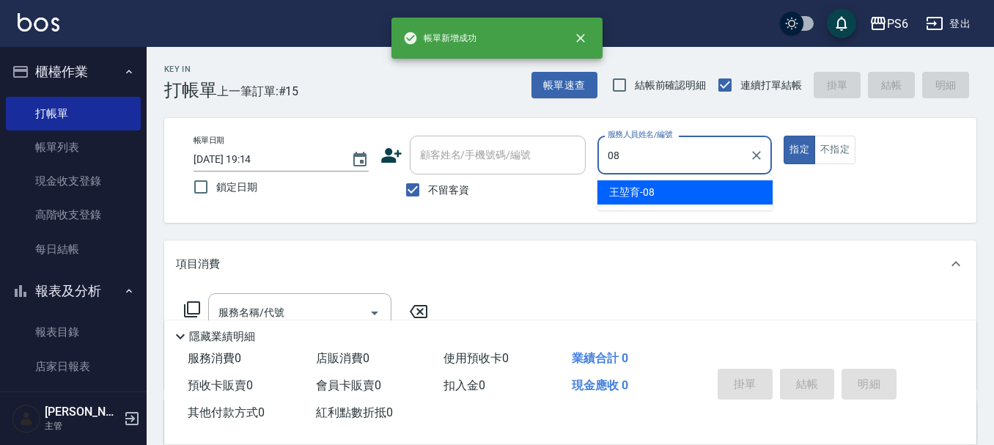
type input "[PERSON_NAME]-08"
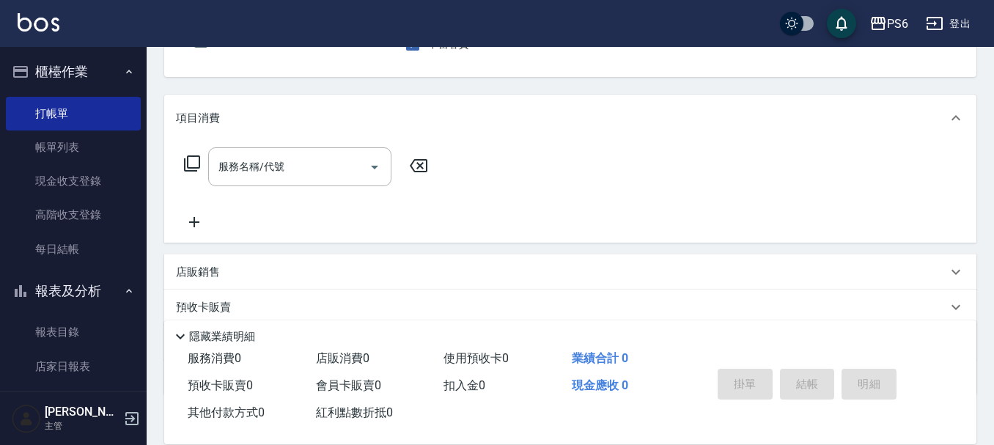
scroll to position [147, 0]
click at [331, 170] on input "服務名稱/代號" at bounding box center [289, 166] width 148 height 26
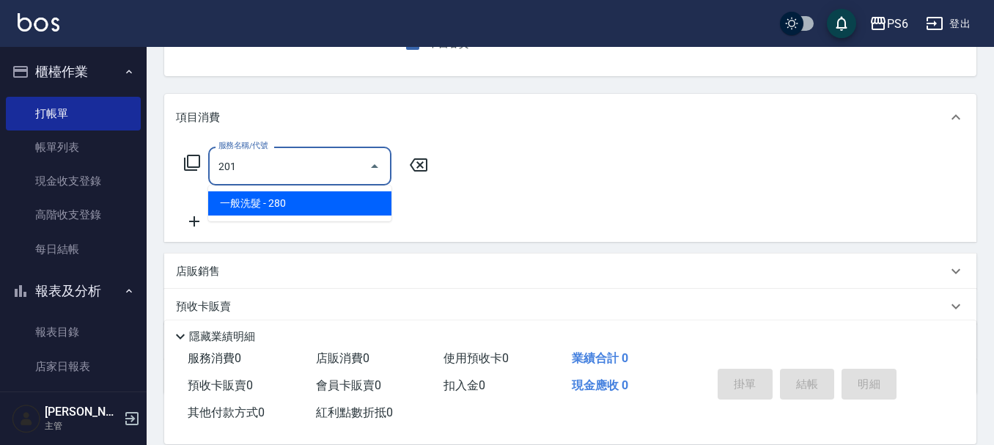
type input "一般洗髮(201)"
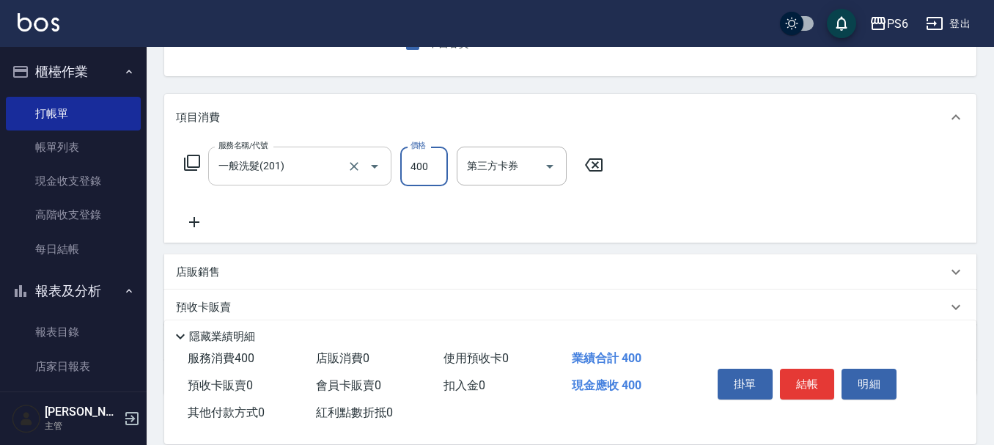
type input "400"
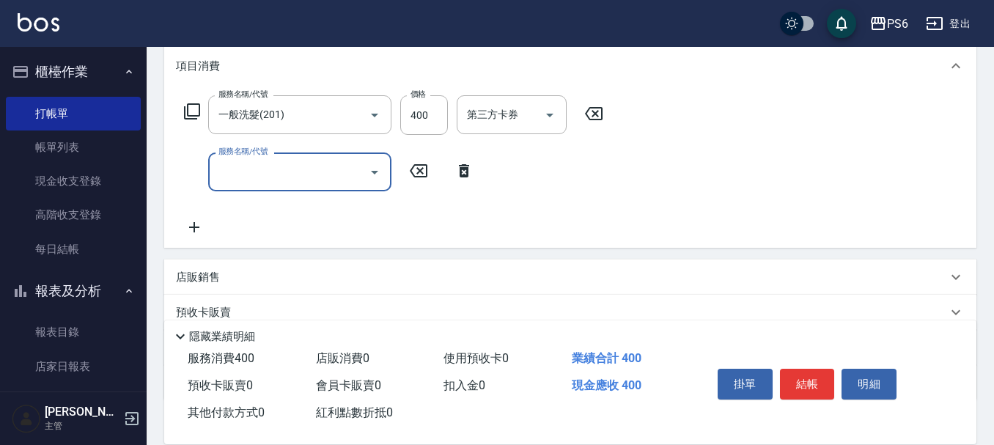
scroll to position [220, 0]
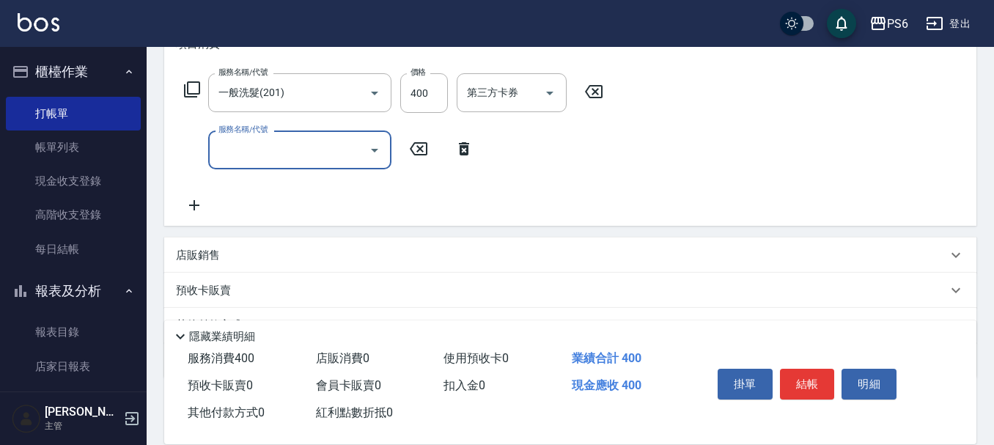
click at [290, 162] on input "服務名稱/代號" at bounding box center [289, 150] width 148 height 26
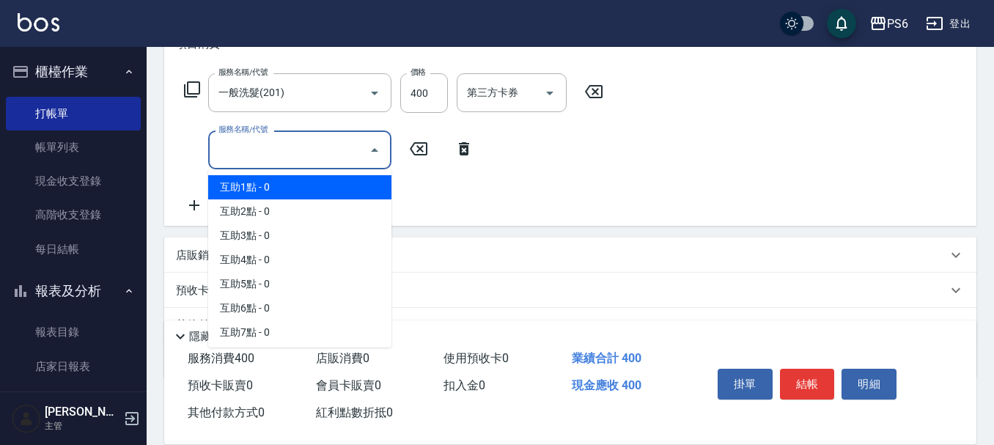
drag, startPoint x: 290, startPoint y: 199, endPoint x: 463, endPoint y: 174, distance: 175.6
click at [295, 197] on span "互助1點 - 0" at bounding box center [299, 187] width 183 height 24
type input "互助1點(1)"
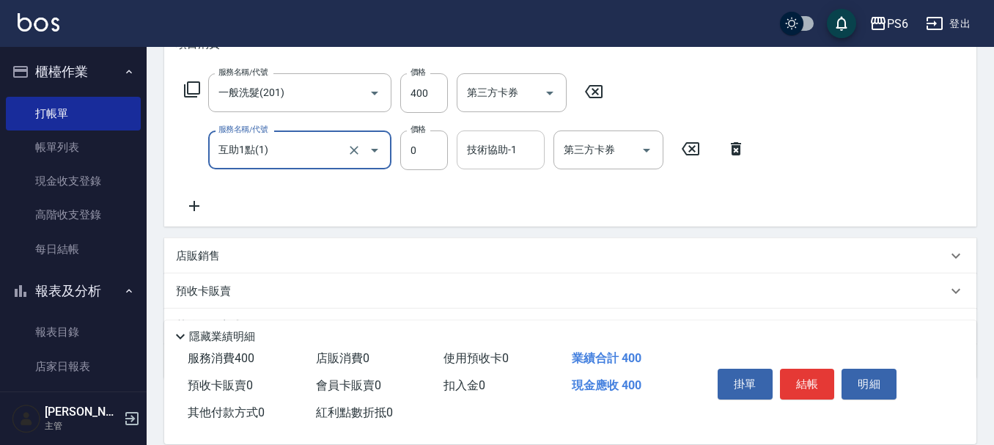
click at [480, 157] on div "技術協助-1 技術協助-1" at bounding box center [501, 150] width 88 height 39
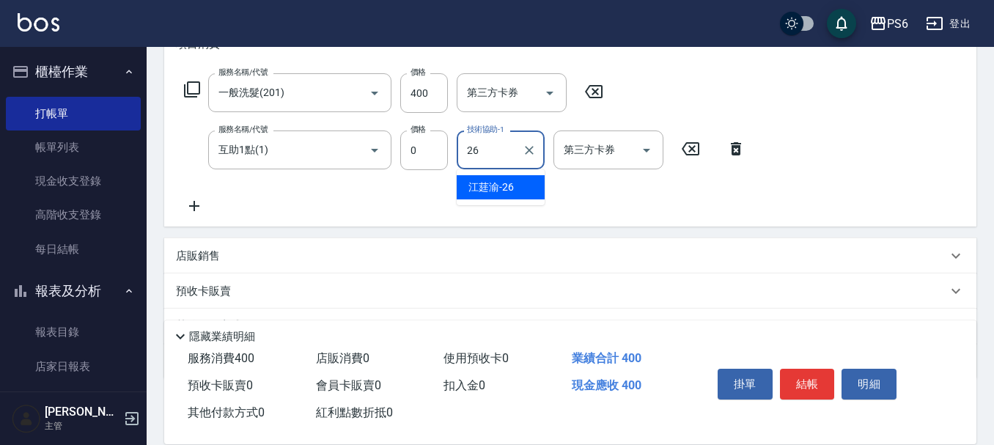
type input "[PERSON_NAME]-26"
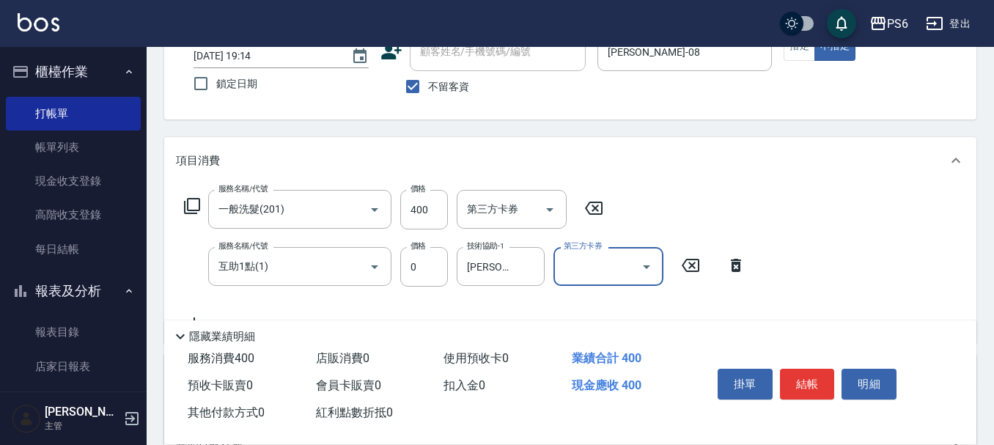
scroll to position [0, 0]
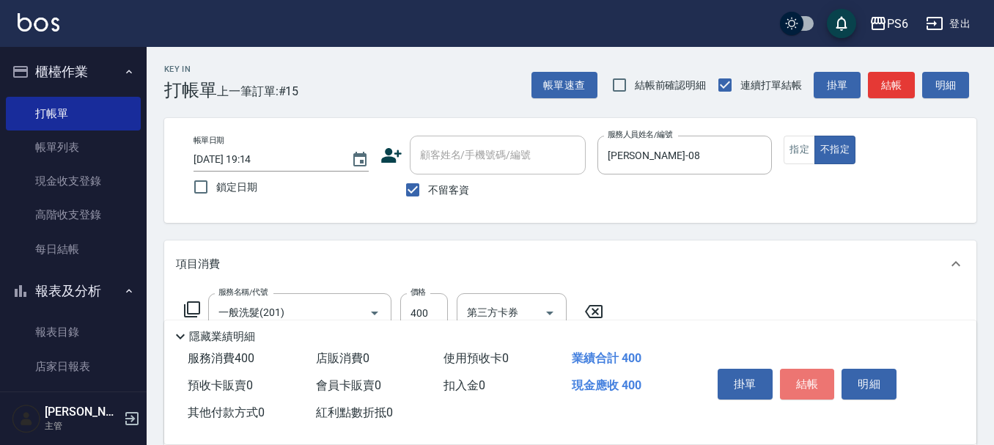
click at [790, 384] on button "結帳" at bounding box center [807, 384] width 55 height 31
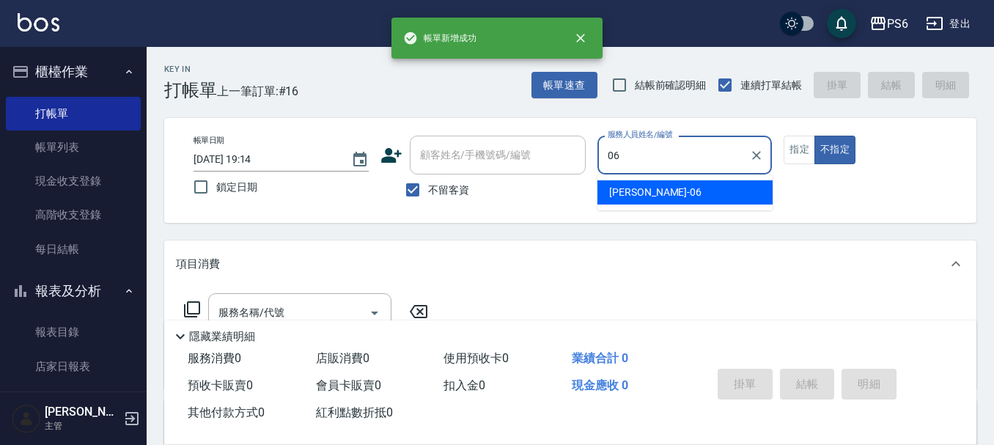
type input "[PERSON_NAME]-06"
type button "false"
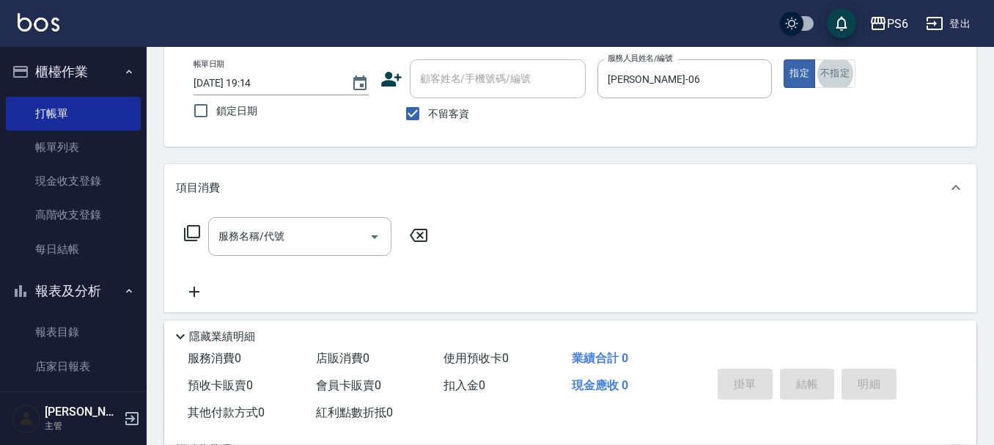
scroll to position [147, 0]
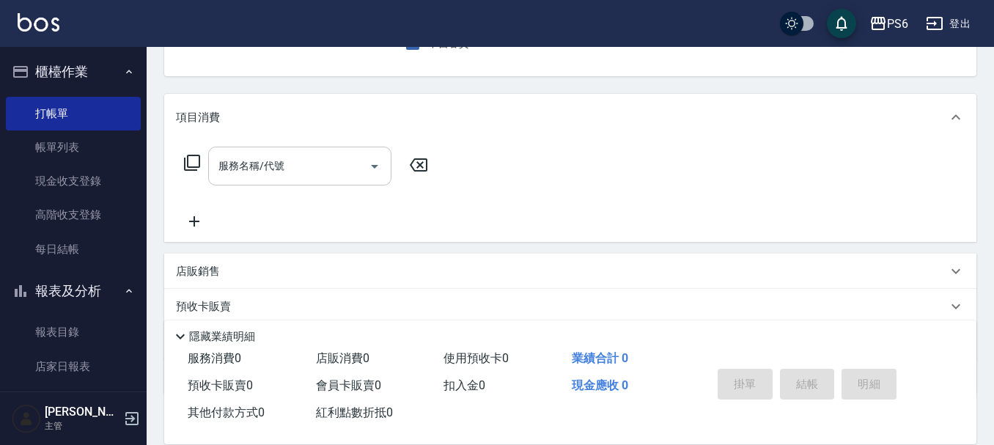
click at [263, 165] on input "服務名稱/代號" at bounding box center [289, 166] width 148 height 26
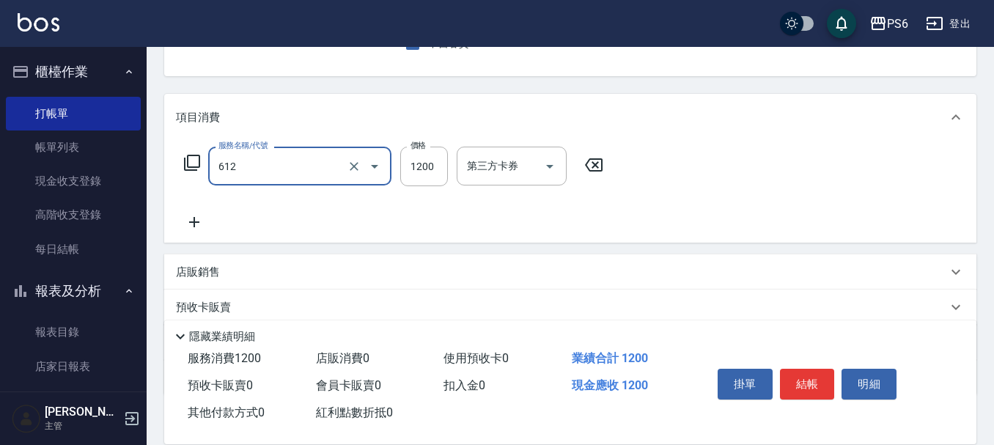
type input "二劑式護髮(M)(612)"
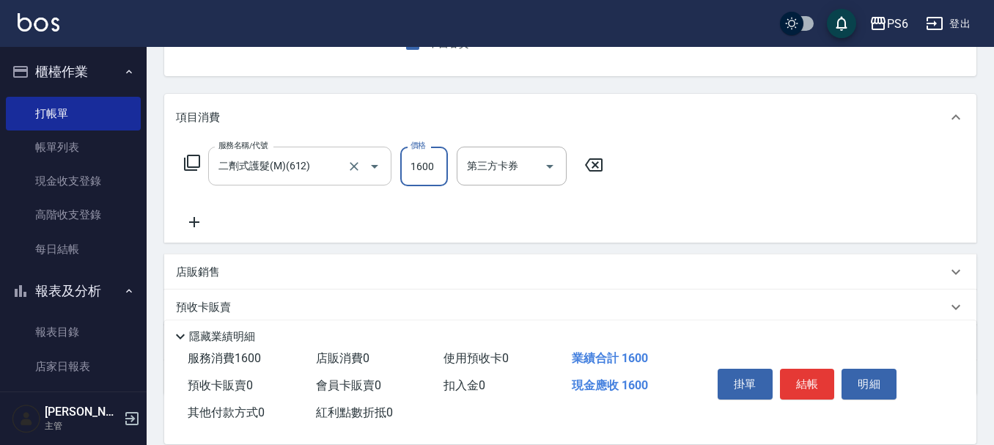
type input "1600"
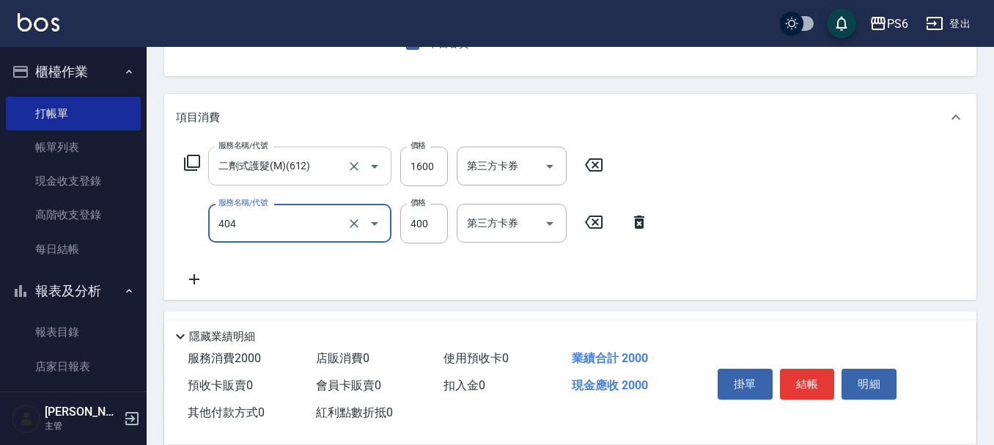
type input "B級剪髮(404)"
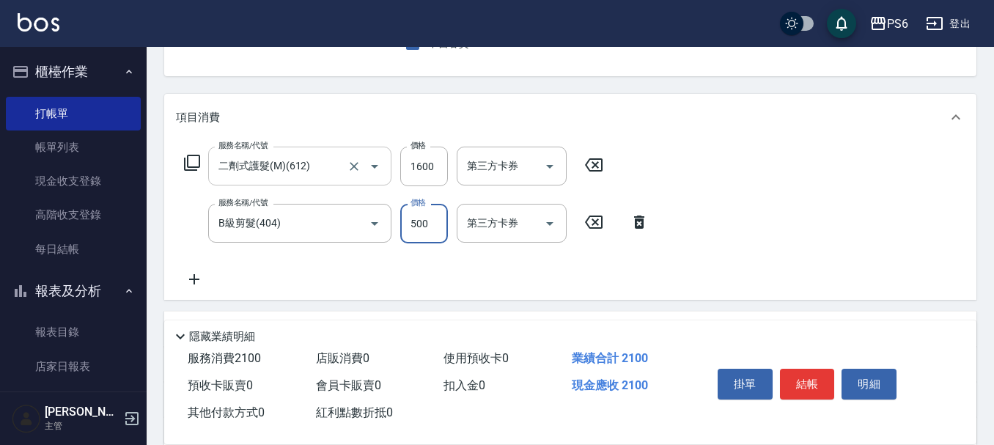
type input "500"
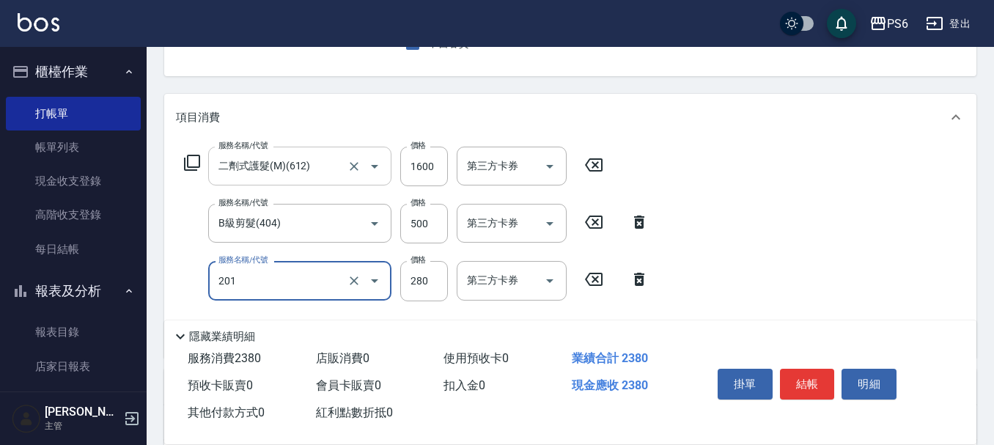
type input "一般洗髮(201)"
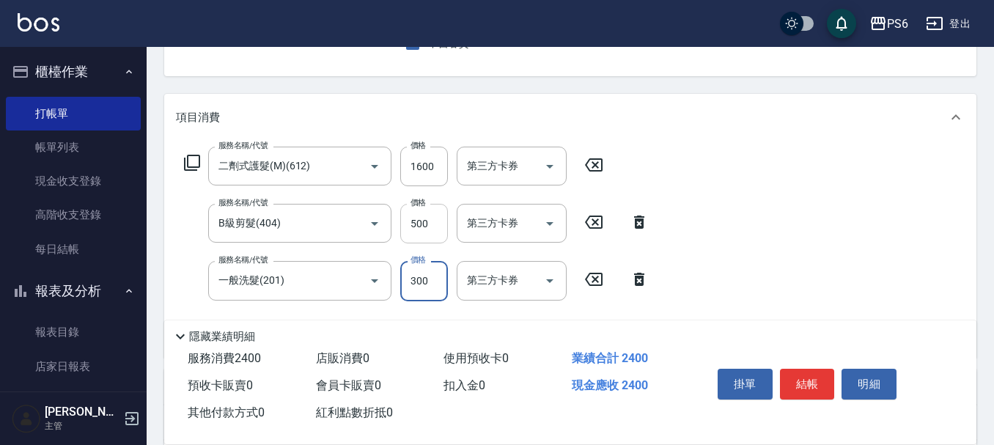
type input "300"
click at [413, 219] on input "500" at bounding box center [424, 224] width 48 height 40
type input "400"
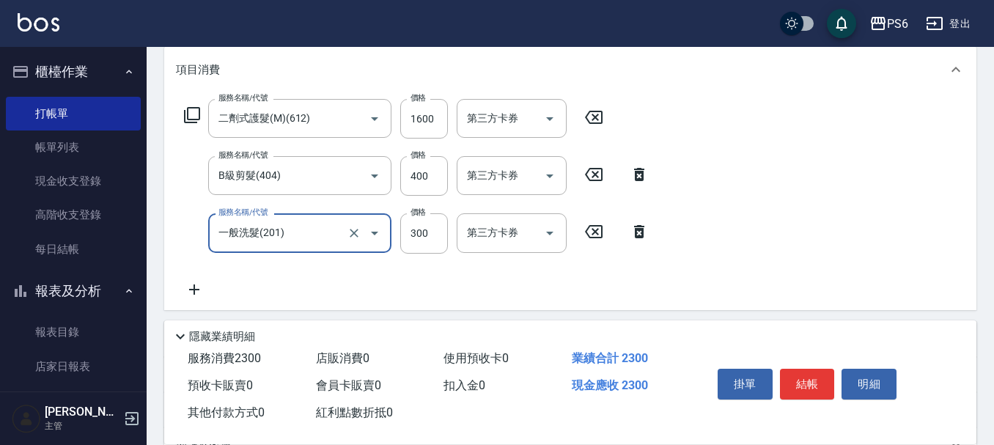
scroll to position [220, 0]
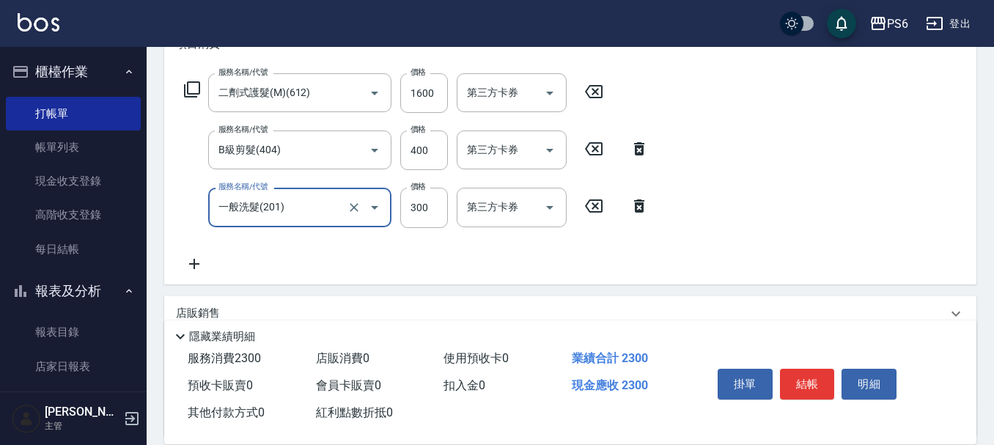
click at [194, 265] on icon at bounding box center [194, 264] width 10 height 10
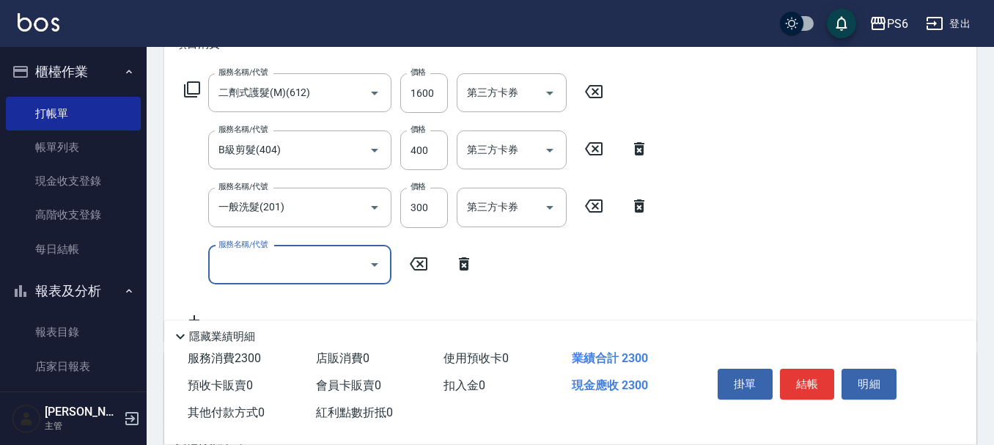
click at [297, 276] on input "服務名稱/代號" at bounding box center [289, 265] width 148 height 26
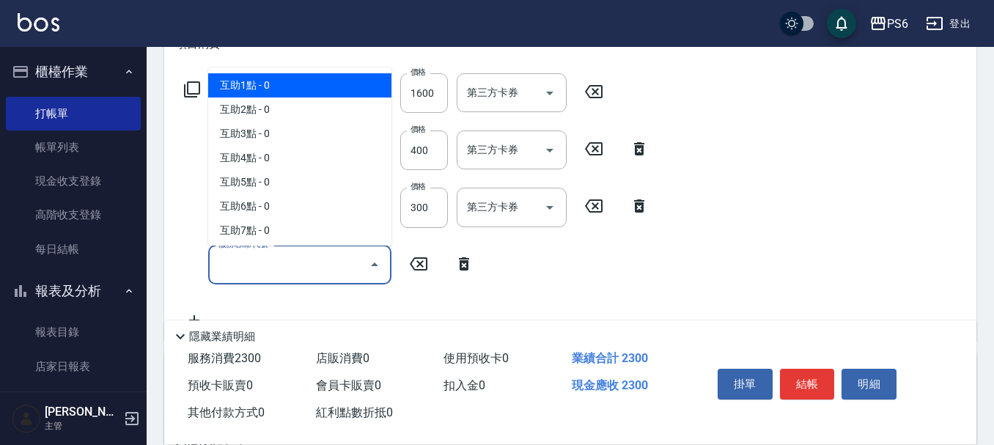
click at [311, 92] on span "互助1點 - 0" at bounding box center [299, 85] width 183 height 24
type input "互助1點(1)"
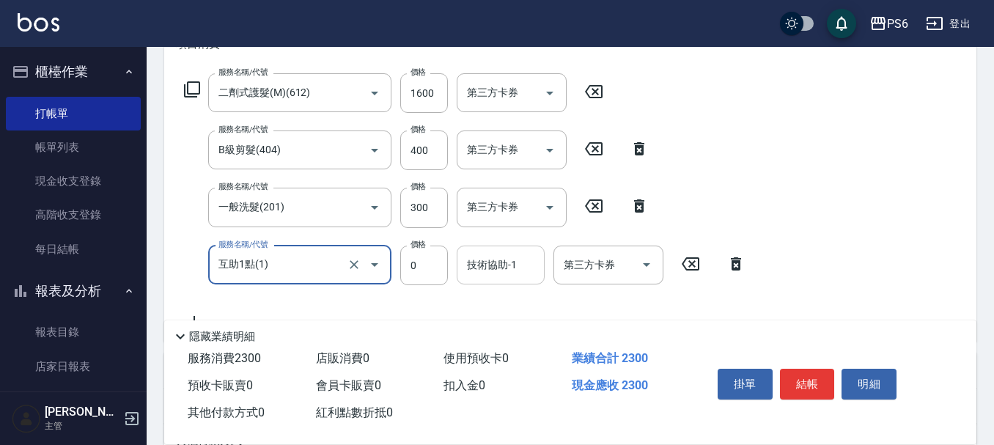
click at [500, 268] on div "技術協助-1 技術協助-1" at bounding box center [501, 265] width 88 height 39
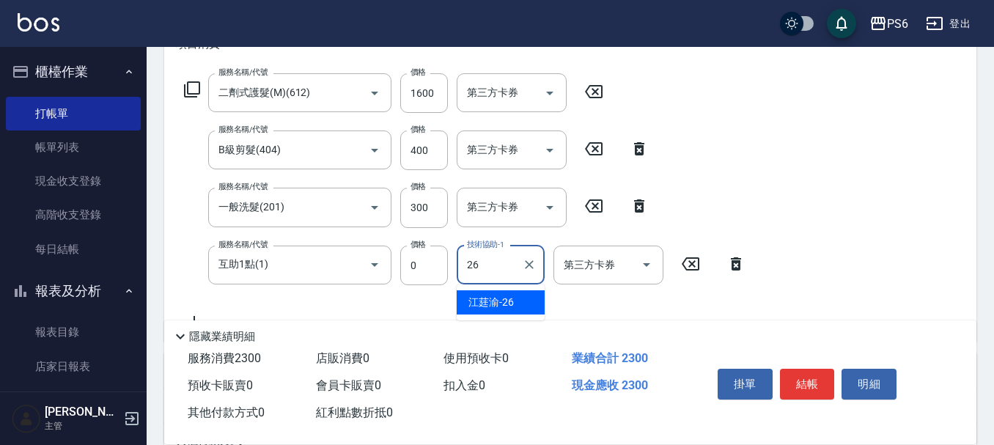
type input "[PERSON_NAME]-26"
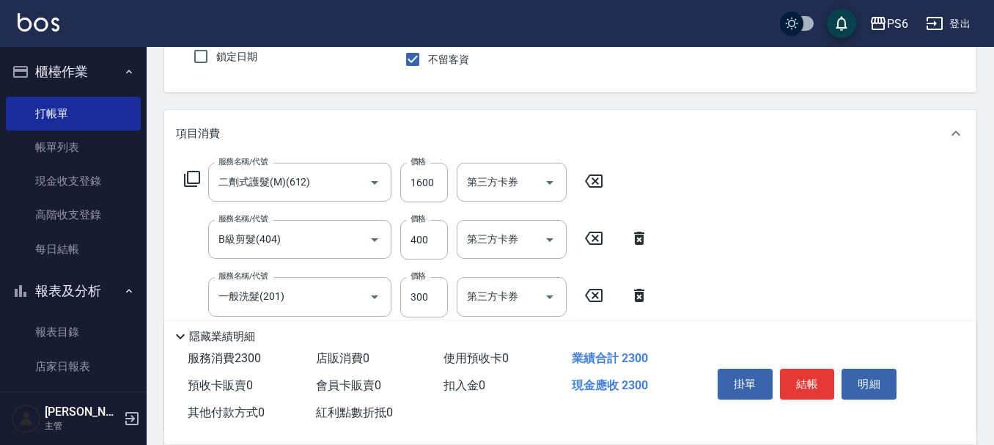
scroll to position [0, 0]
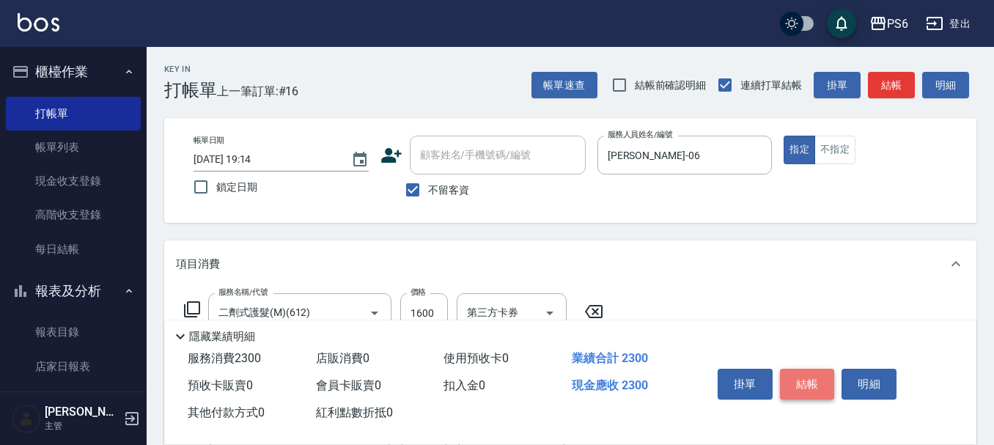
click at [808, 369] on button "結帳" at bounding box center [807, 384] width 55 height 31
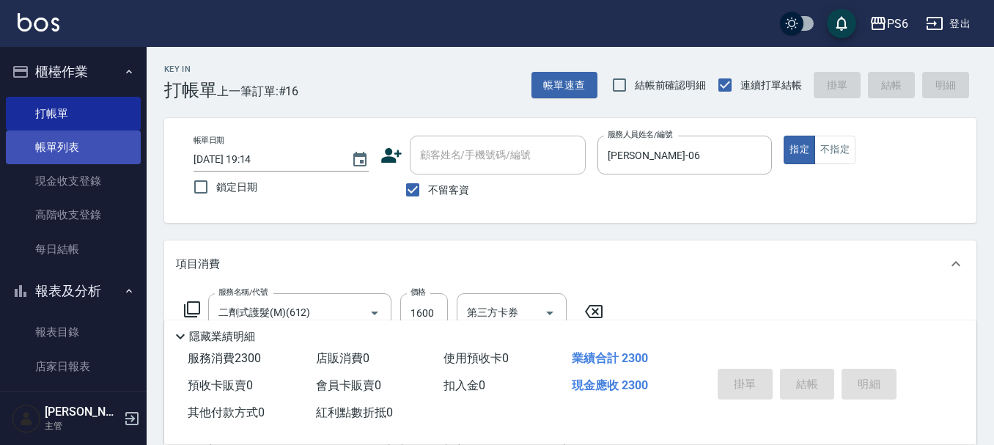
type input "[DATE] 19:15"
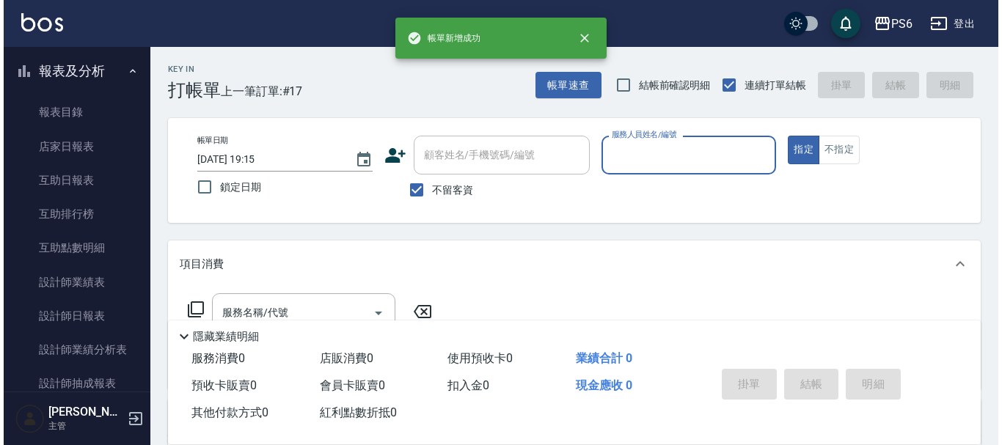
scroll to position [367, 0]
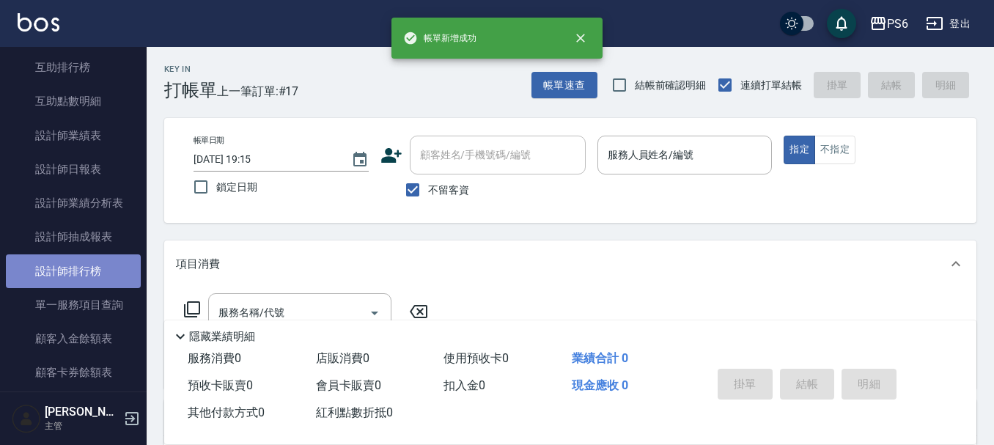
click at [79, 280] on link "設計師排行榜" at bounding box center [73, 271] width 135 height 34
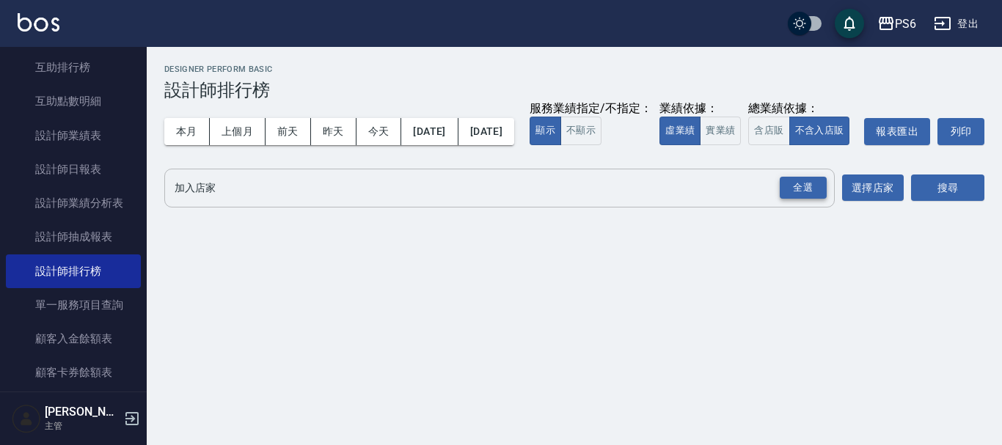
click at [798, 199] on div "全選" at bounding box center [802, 188] width 47 height 23
click at [949, 202] on button "搜尋" at bounding box center [947, 188] width 73 height 27
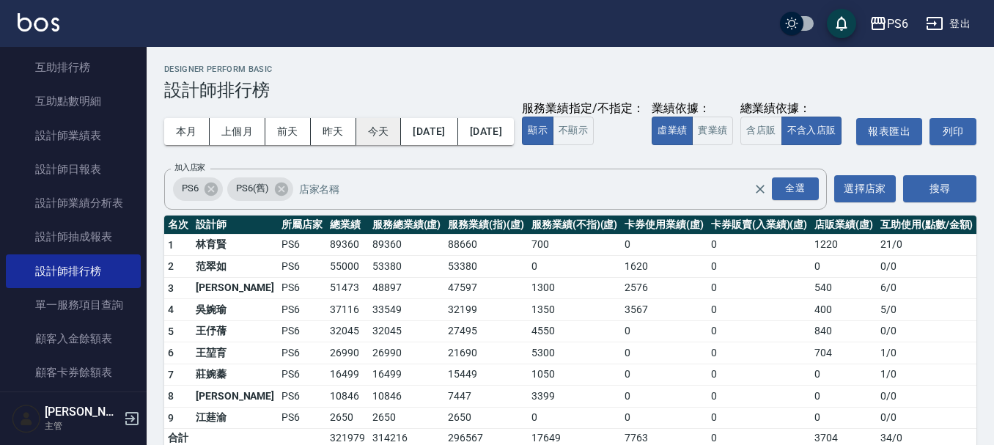
click at [378, 135] on button "今天" at bounding box center [378, 131] width 45 height 27
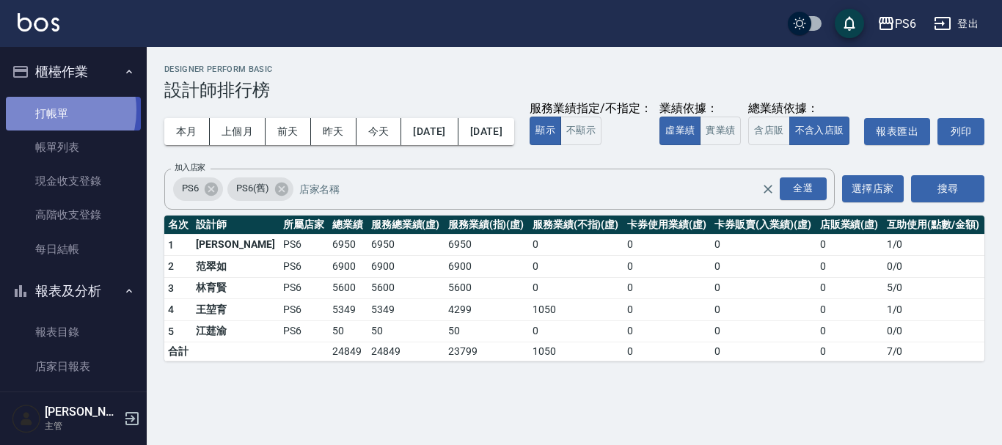
click at [47, 110] on link "打帳單" at bounding box center [73, 114] width 135 height 34
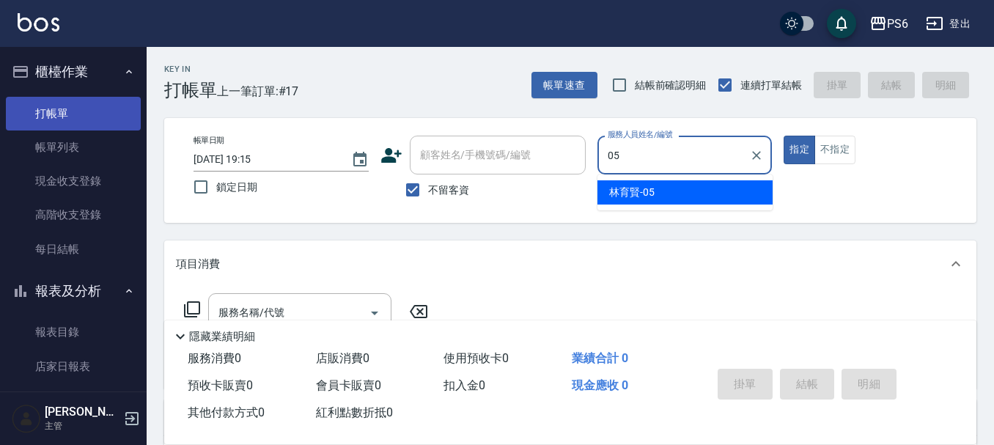
type input "[PERSON_NAME]-05"
type button "true"
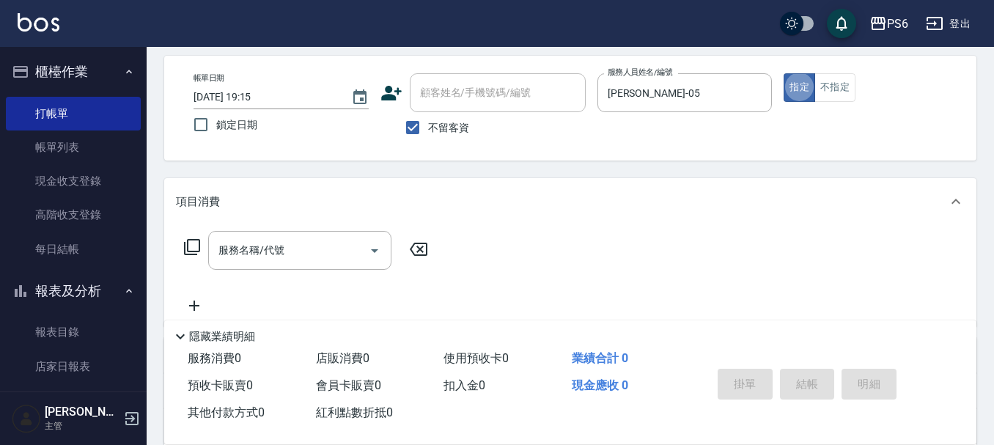
scroll to position [147, 0]
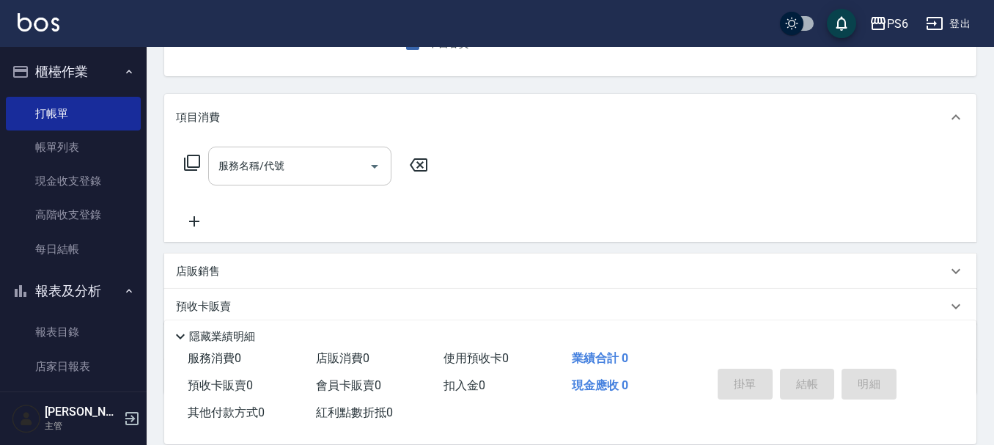
click at [298, 152] on div "服務名稱/代號" at bounding box center [299, 166] width 183 height 39
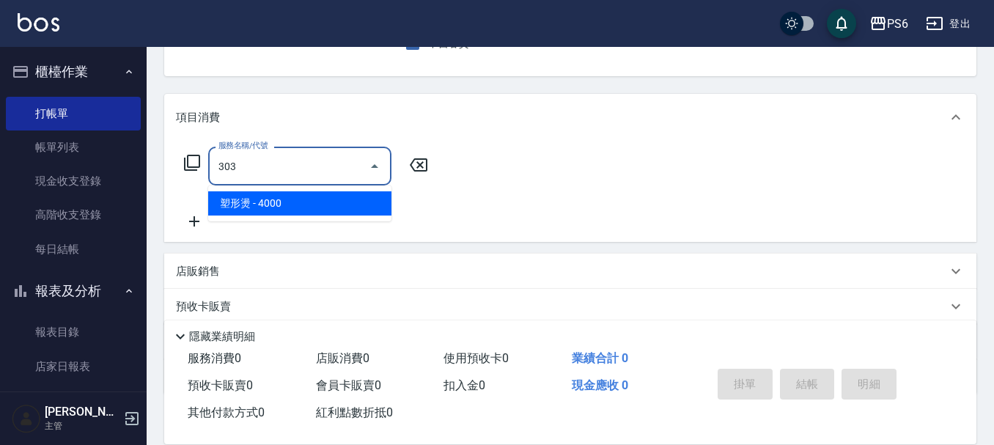
type input "塑形燙(303)"
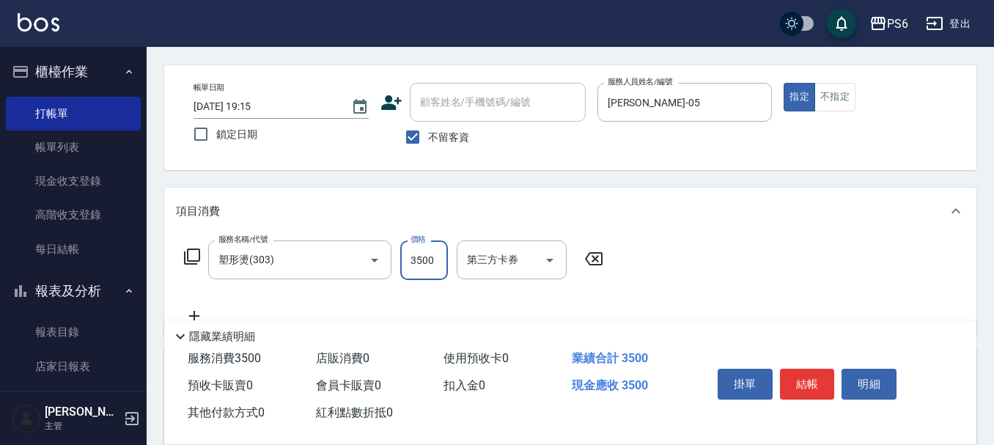
scroll to position [0, 0]
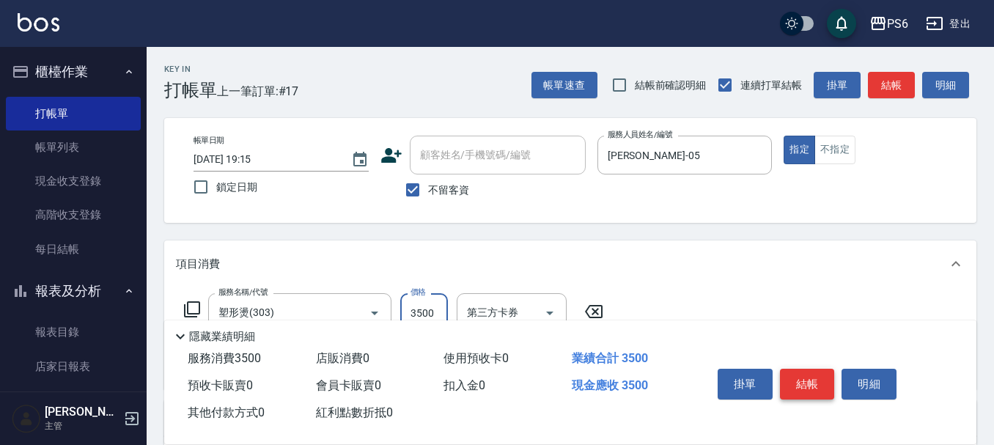
type input "3500"
click at [798, 371] on button "結帳" at bounding box center [807, 384] width 55 height 31
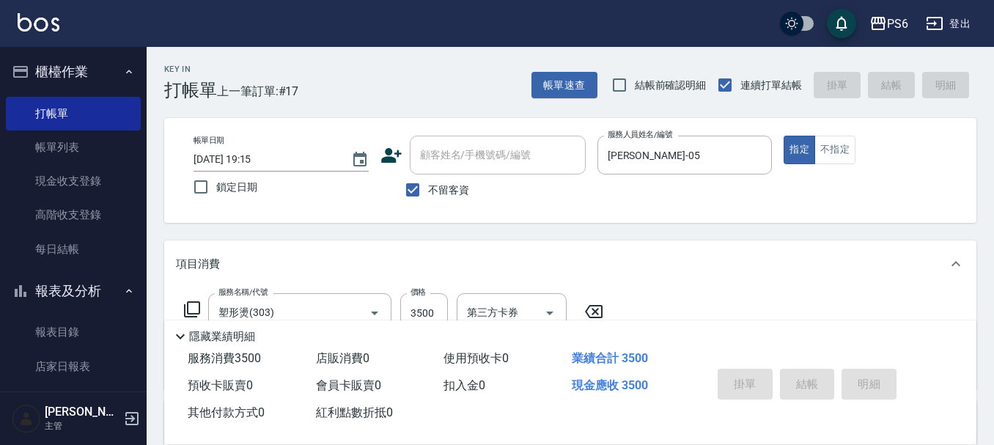
type input "[DATE] 19:45"
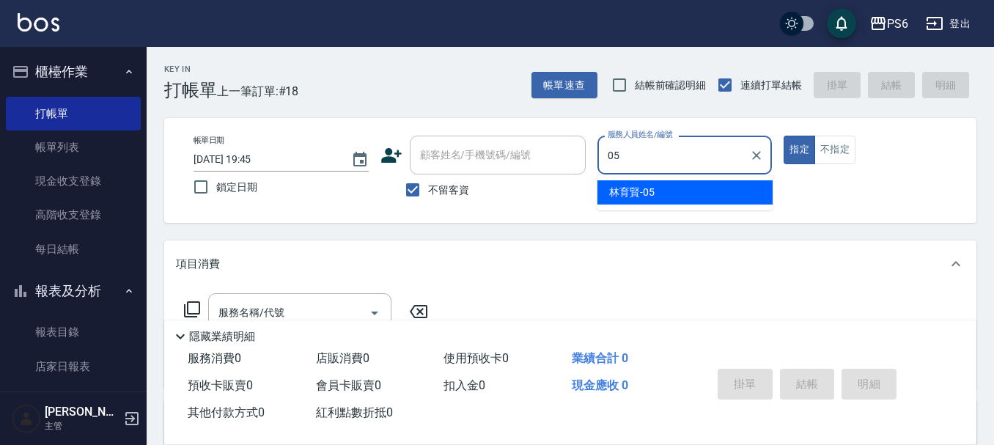
type input "[PERSON_NAME]-05"
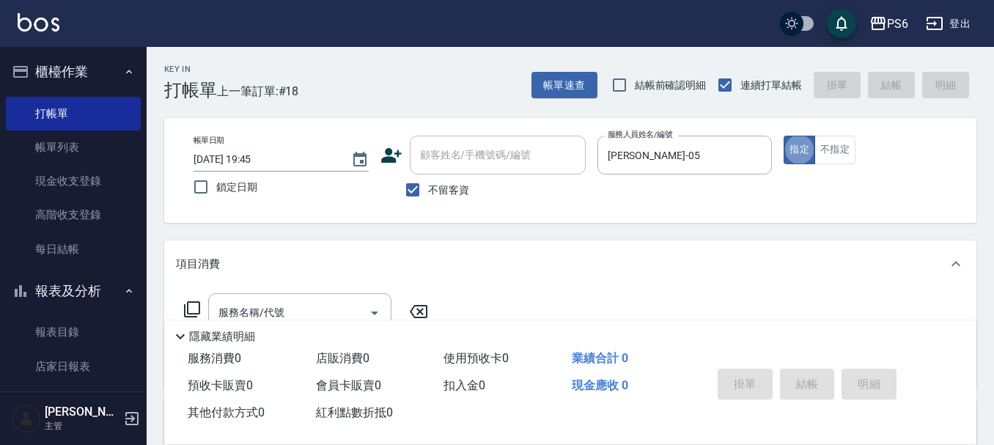
scroll to position [147, 0]
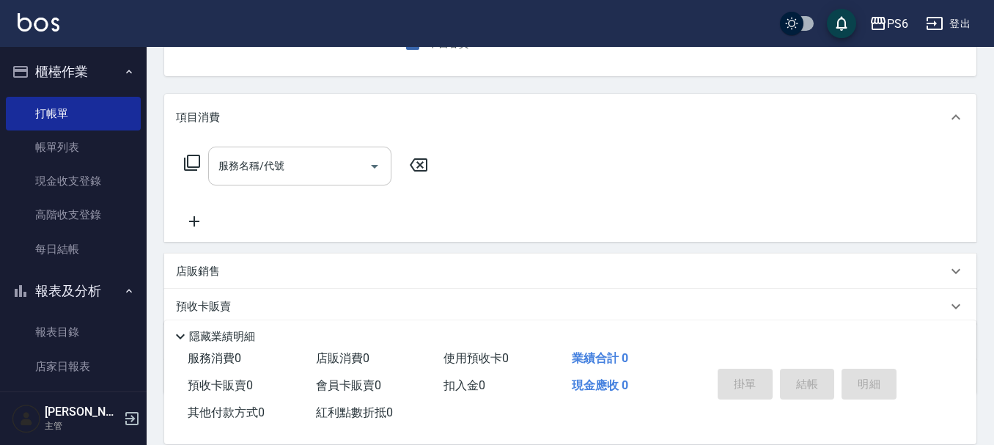
click at [317, 166] on input "服務名稱/代號" at bounding box center [289, 166] width 148 height 26
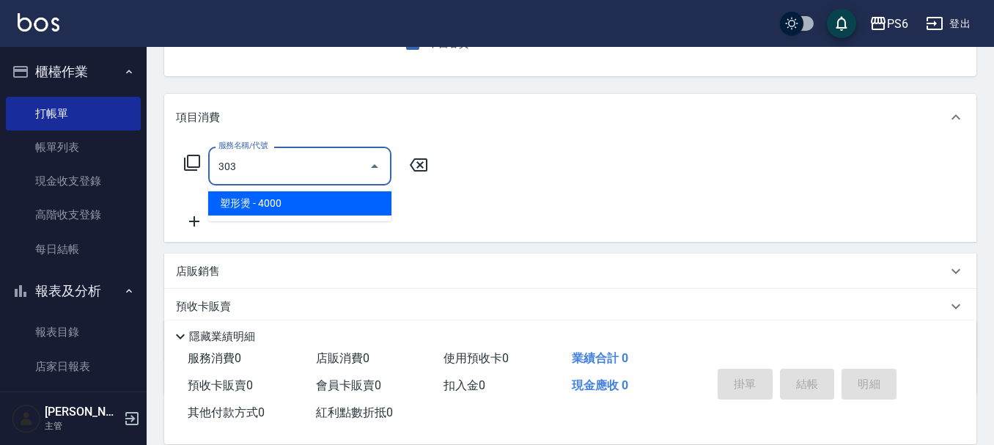
type input "塑形燙(303)"
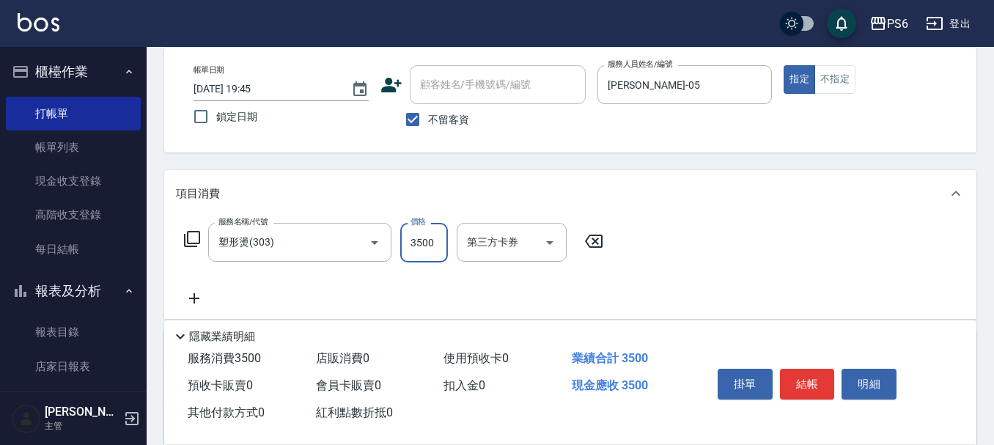
scroll to position [0, 0]
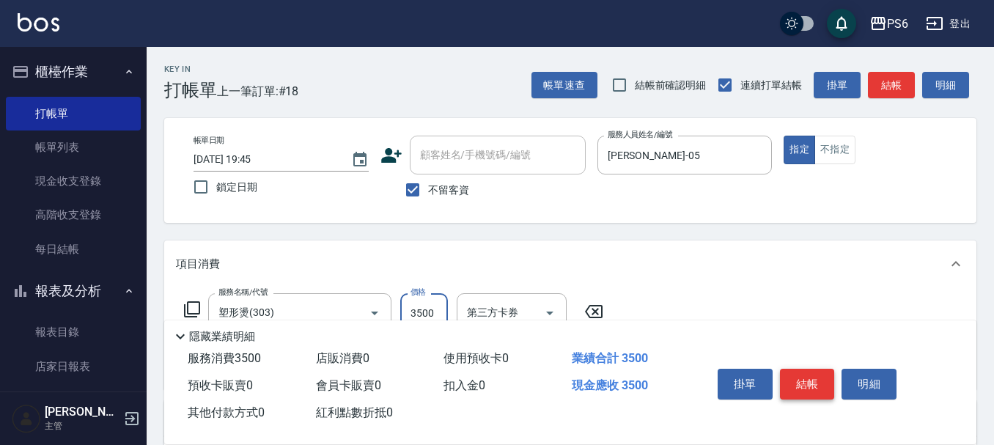
type input "3500"
click at [803, 383] on button "結帳" at bounding box center [807, 384] width 55 height 31
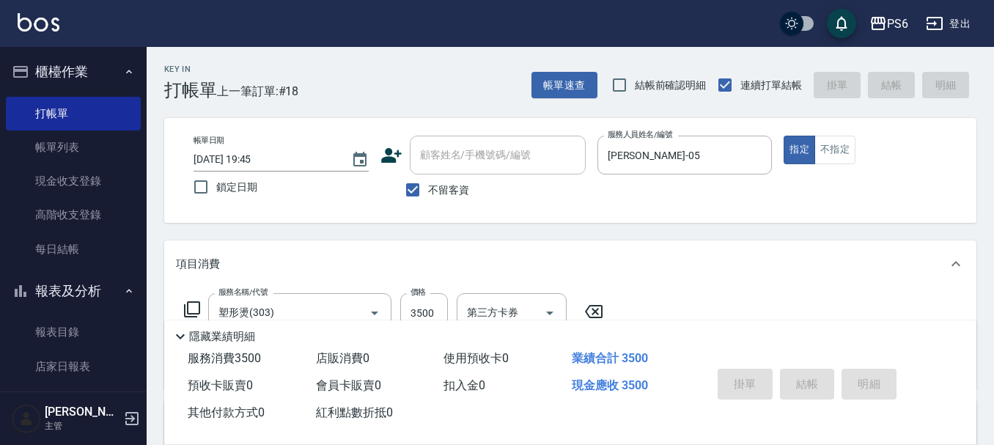
type input "[DATE] 19:46"
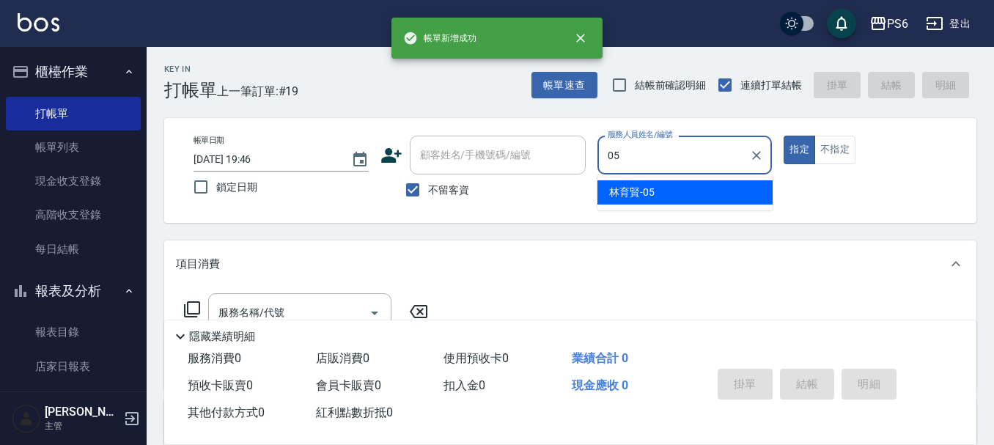
type input "[PERSON_NAME]-05"
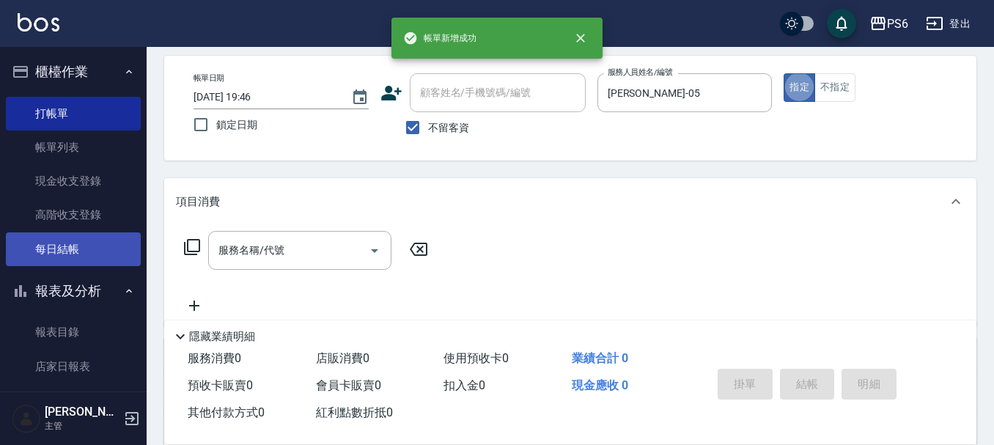
scroll to position [147, 0]
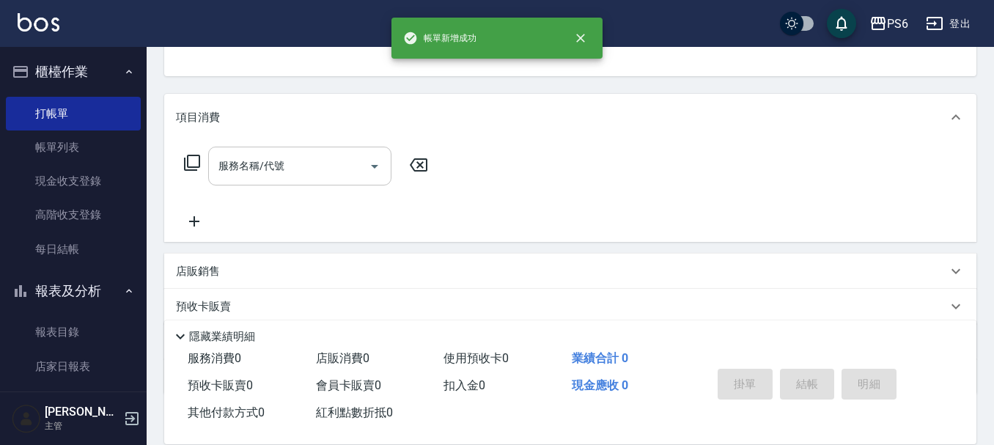
click at [299, 169] on input "服務名稱/代號" at bounding box center [289, 166] width 148 height 26
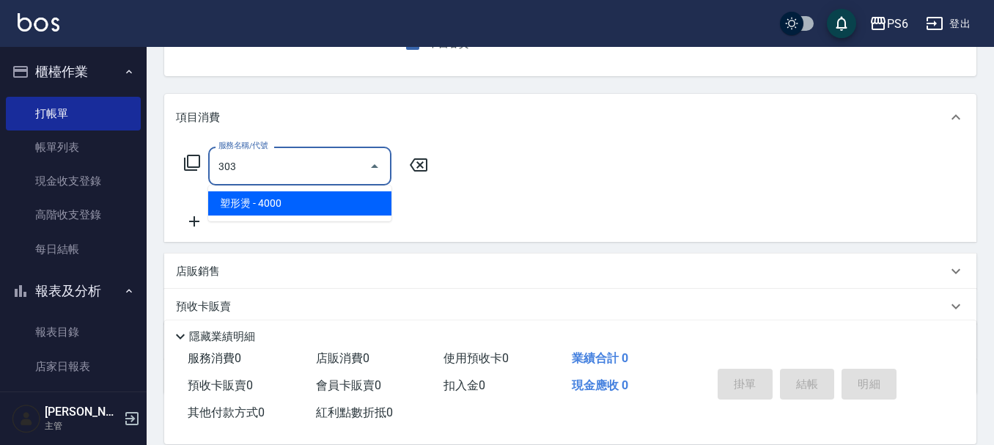
type input "塑形燙(303)"
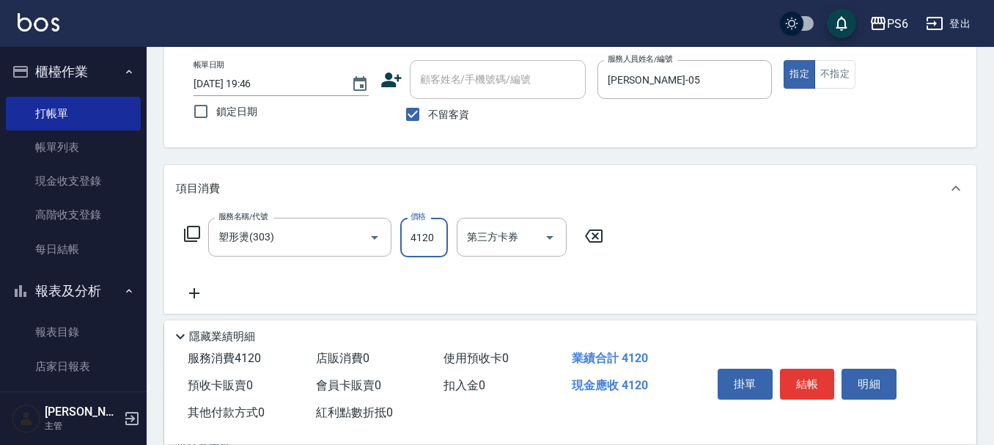
scroll to position [0, 0]
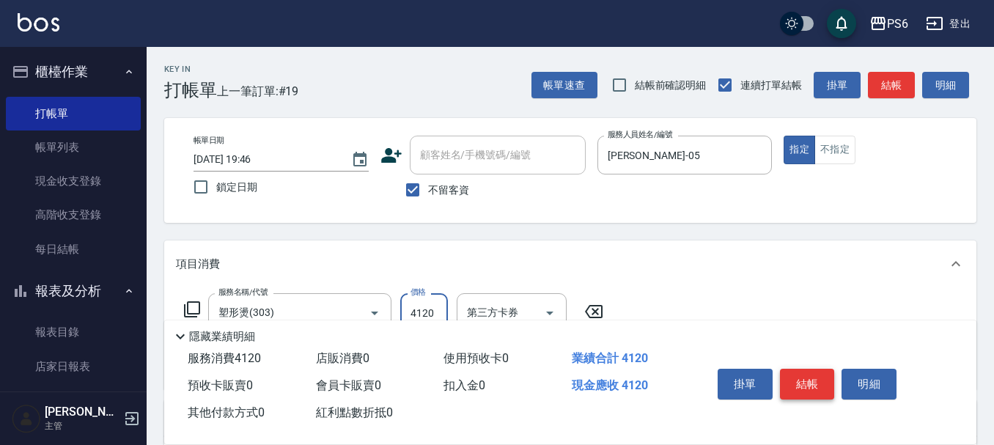
type input "4120"
click at [820, 381] on button "結帳" at bounding box center [807, 384] width 55 height 31
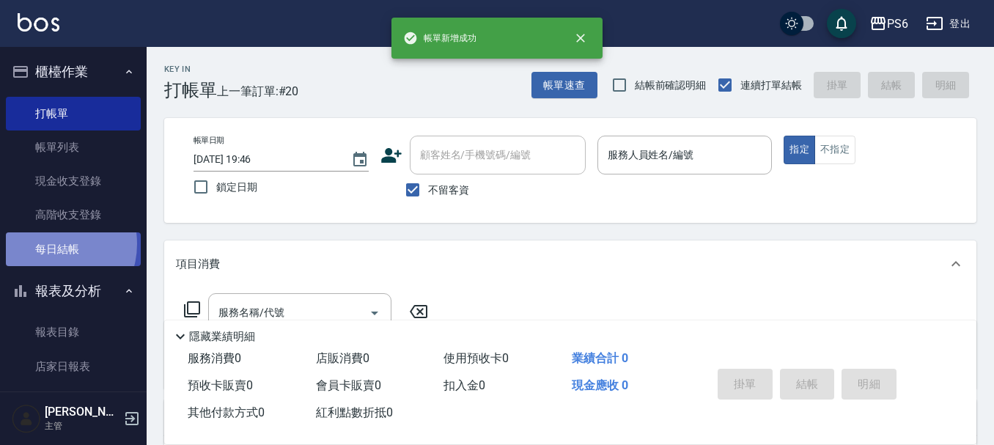
click at [47, 243] on link "每日結帳" at bounding box center [73, 249] width 135 height 34
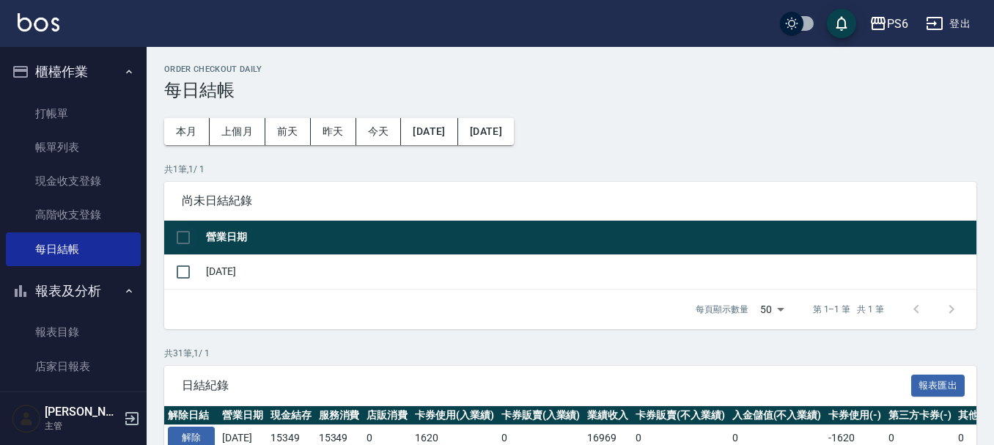
click at [187, 235] on input "checkbox" at bounding box center [183, 237] width 31 height 31
checkbox input "true"
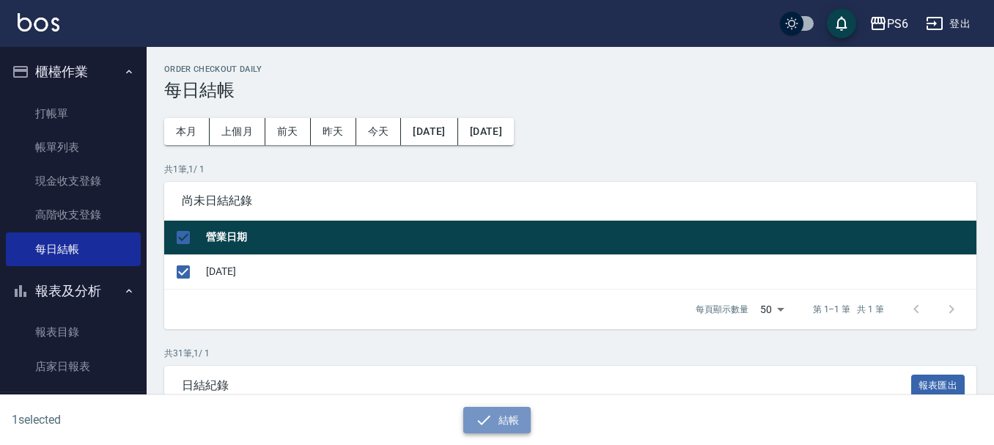
click at [493, 430] on button "結帳" at bounding box center [497, 420] width 68 height 27
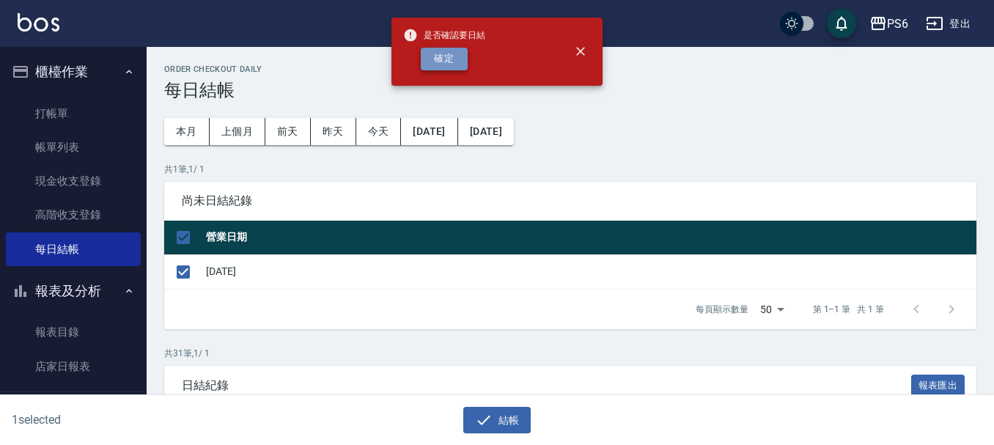
click at [425, 52] on button "確定" at bounding box center [444, 59] width 47 height 23
checkbox input "false"
